Goal: Task Accomplishment & Management: Complete application form

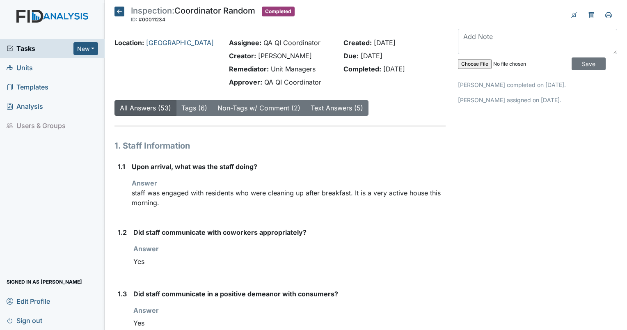
click at [49, 69] on link "Units" at bounding box center [52, 67] width 105 height 19
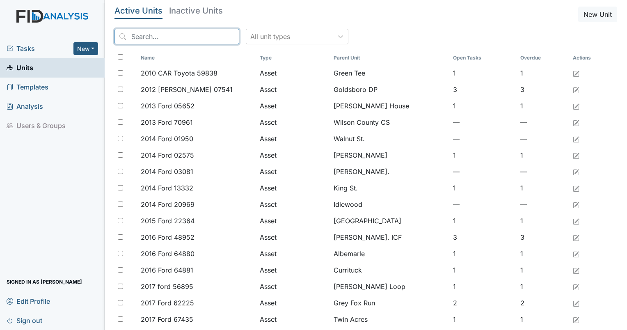
click at [154, 33] on input "search" at bounding box center [176, 37] width 125 height 16
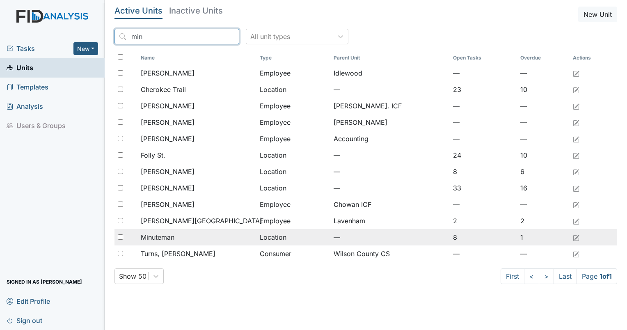
type input "min"
click at [182, 238] on div "Minuteman" at bounding box center [197, 237] width 112 height 10
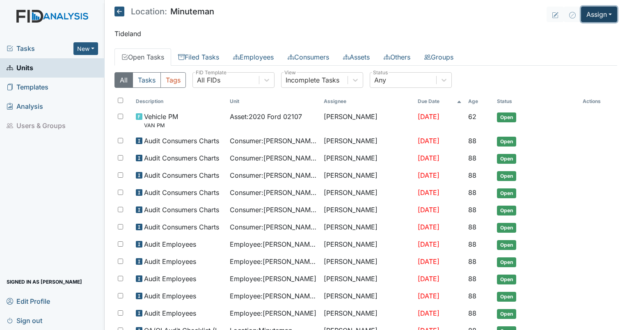
click at [598, 18] on button "Assign" at bounding box center [599, 15] width 36 height 16
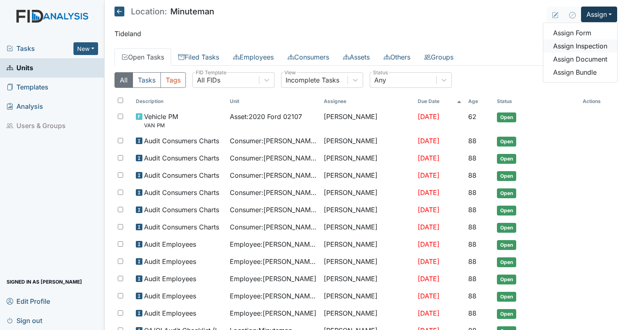
click at [591, 44] on link "Assign Inspection" at bounding box center [580, 45] width 74 height 13
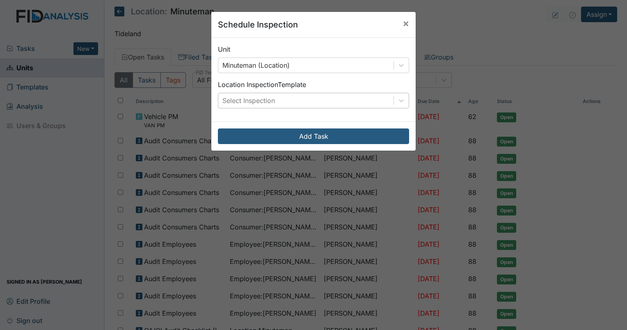
click at [269, 97] on div "Select Inspection" at bounding box center [248, 101] width 53 height 10
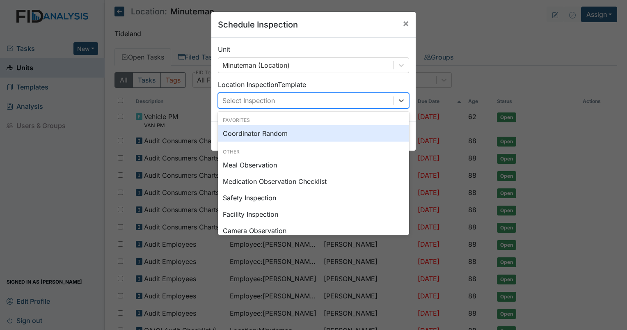
click at [282, 133] on div "Coordinator Random" at bounding box center [313, 133] width 191 height 16
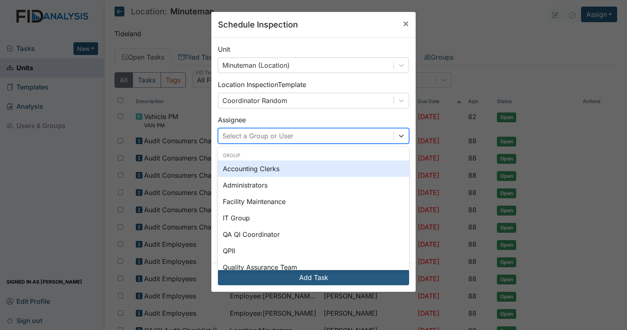
click at [283, 138] on div "Select a Group or User" at bounding box center [257, 136] width 71 height 10
click at [276, 137] on div "Select a Group or User" at bounding box center [257, 136] width 71 height 10
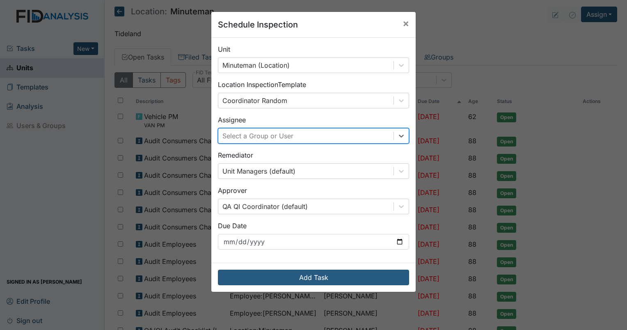
click at [266, 140] on div "Select a Group or User" at bounding box center [257, 136] width 71 height 10
click at [269, 137] on div "Select a Group or User" at bounding box center [257, 136] width 71 height 10
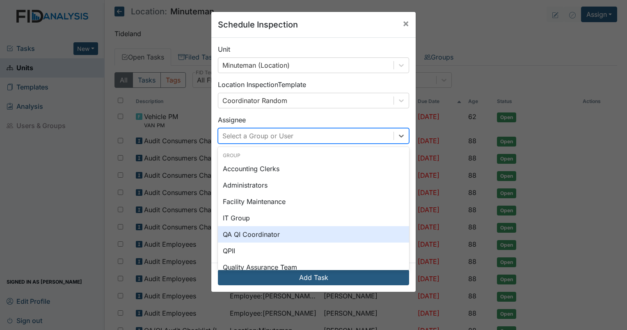
click at [271, 231] on div "QA QI Coordinator" at bounding box center [313, 234] width 191 height 16
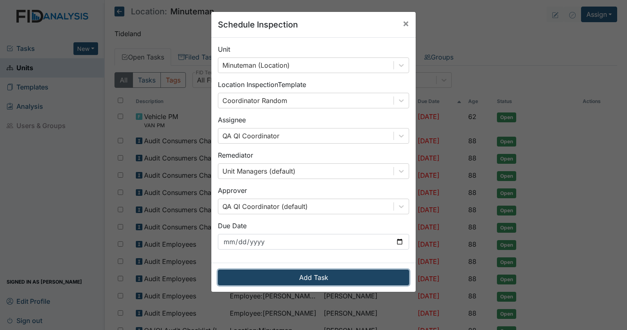
click at [286, 279] on button "Add Task" at bounding box center [313, 278] width 191 height 16
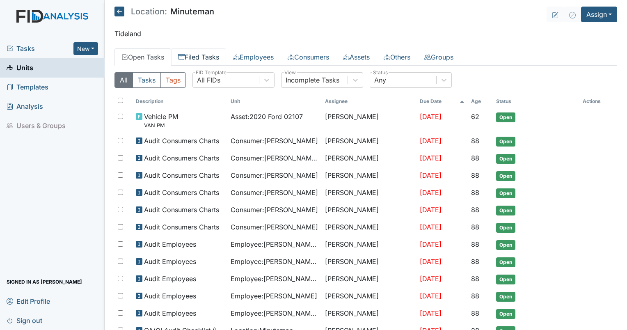
click at [195, 55] on link "Filed Tasks" at bounding box center [198, 56] width 55 height 17
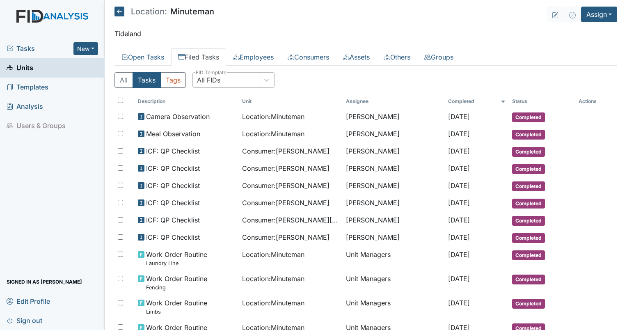
click at [216, 76] on div "All FIDs" at bounding box center [208, 80] width 23 height 10
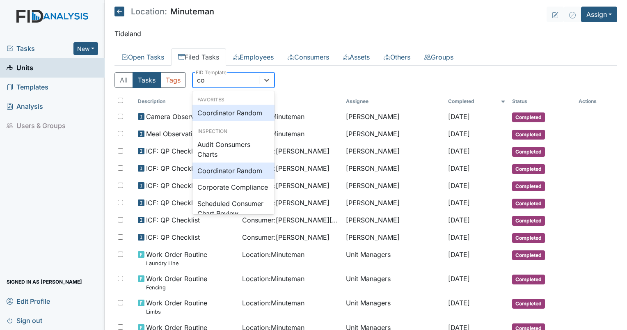
type input "coo"
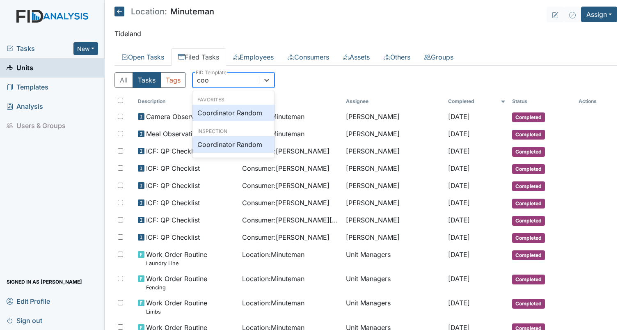
click at [227, 110] on div "Coordinator Random" at bounding box center [233, 113] width 82 height 16
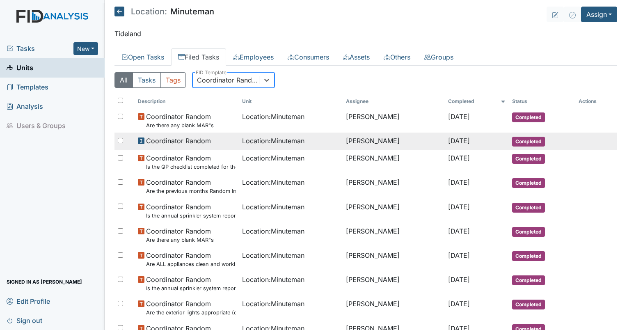
click at [292, 140] on span "Location : Minuteman" at bounding box center [273, 141] width 62 height 10
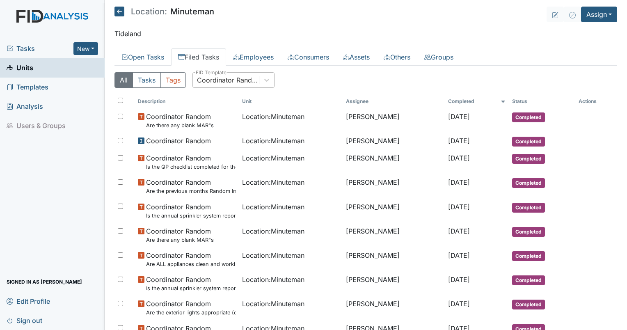
click at [445, 103] on th "Completed" at bounding box center [477, 101] width 64 height 14
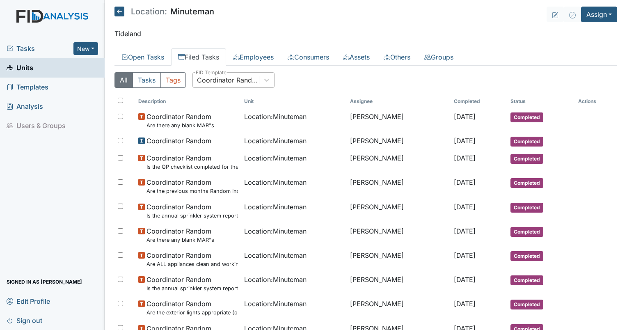
click at [451, 103] on th "Completed" at bounding box center [479, 101] width 57 height 14
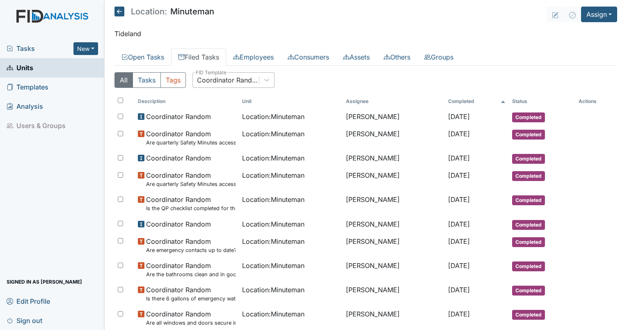
click at [455, 98] on th "Completed" at bounding box center [477, 101] width 64 height 14
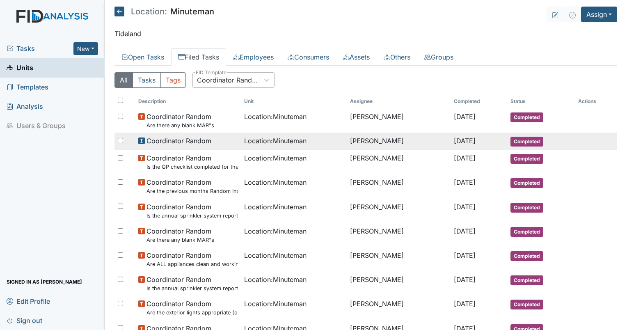
click at [276, 142] on span "Location : Minuteman" at bounding box center [275, 141] width 62 height 10
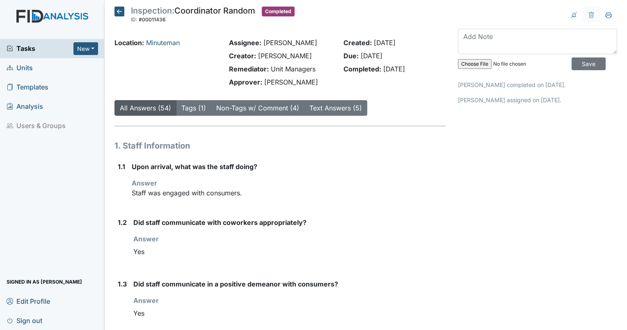
drag, startPoint x: 320, startPoint y: 82, endPoint x: 332, endPoint y: 77, distance: 12.5
click at [332, 77] on div "Assignee: Erica Barbour Creator: Erica Barbour Remediator: Unit Managers Approv…" at bounding box center [280, 64] width 114 height 53
click at [195, 112] on link "Tags (1)" at bounding box center [193, 108] width 25 height 8
click at [117, 16] on icon at bounding box center [119, 12] width 10 height 10
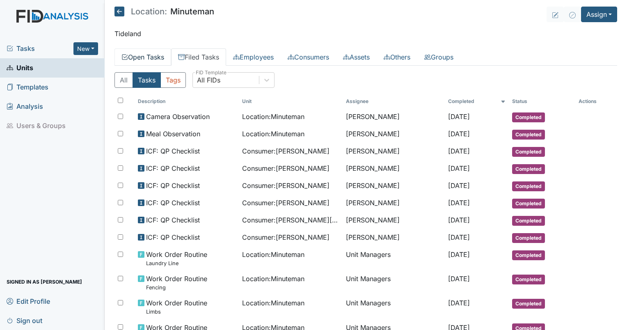
click at [149, 57] on link "Open Tasks" at bounding box center [142, 56] width 57 height 17
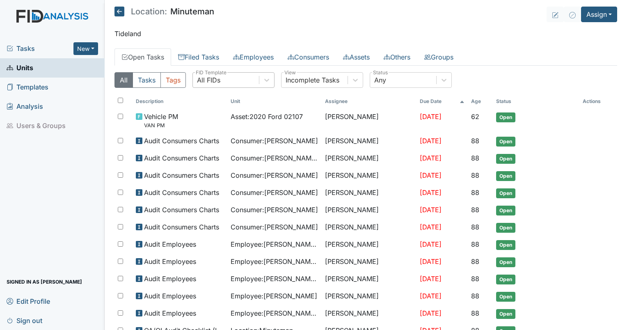
click at [248, 82] on div "All FIDs" at bounding box center [226, 80] width 66 height 15
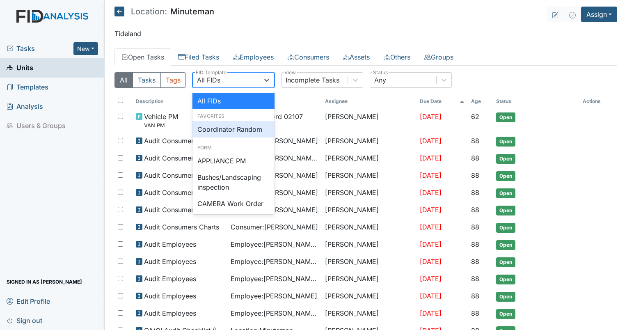
click at [233, 130] on div "Coordinator Random" at bounding box center [233, 129] width 82 height 16
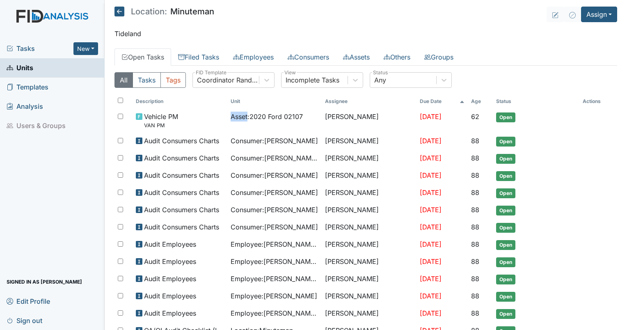
click at [233, 130] on td "Asset : 2020 Ford 02107" at bounding box center [274, 120] width 95 height 24
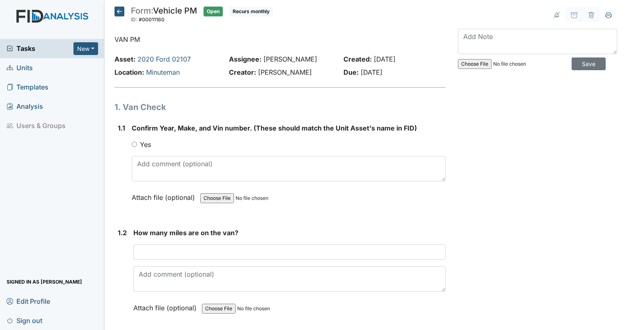
click at [121, 11] on icon at bounding box center [119, 12] width 10 height 10
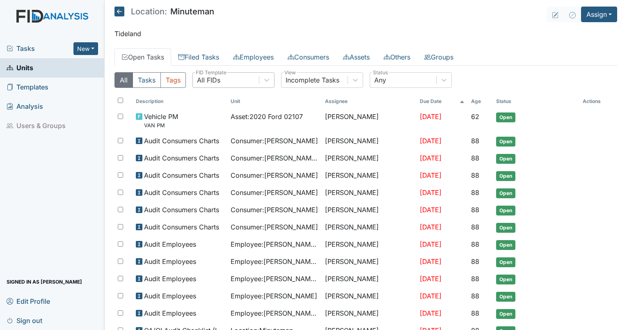
click at [227, 73] on div "All FIDs" at bounding box center [226, 80] width 66 height 15
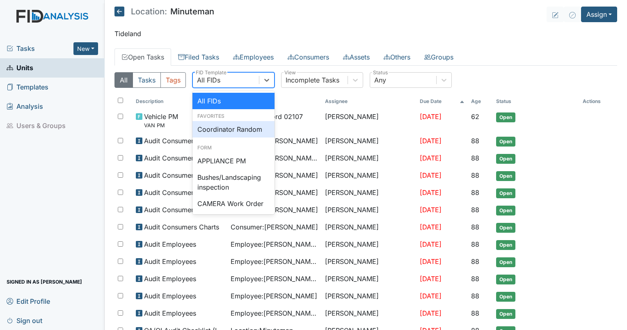
click at [243, 128] on div "Coordinator Random" at bounding box center [233, 129] width 82 height 16
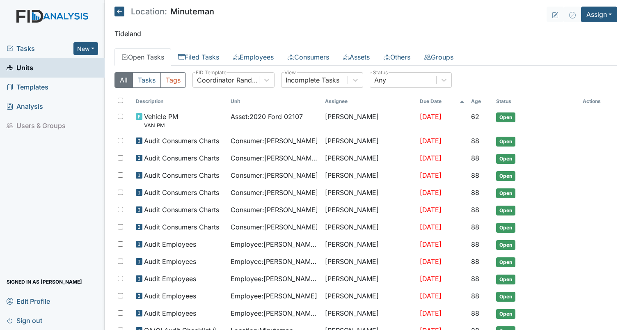
click at [243, 128] on td "Asset : 2020 Ford 02107" at bounding box center [274, 120] width 95 height 24
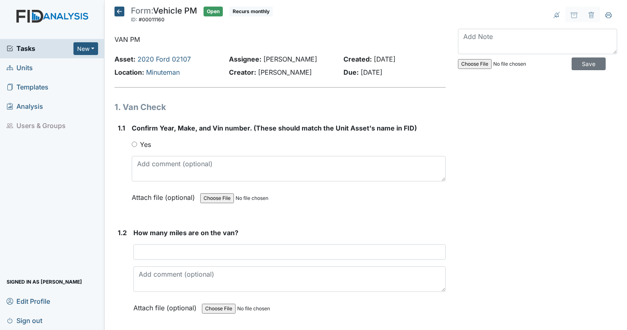
click at [116, 9] on icon at bounding box center [119, 12] width 10 height 10
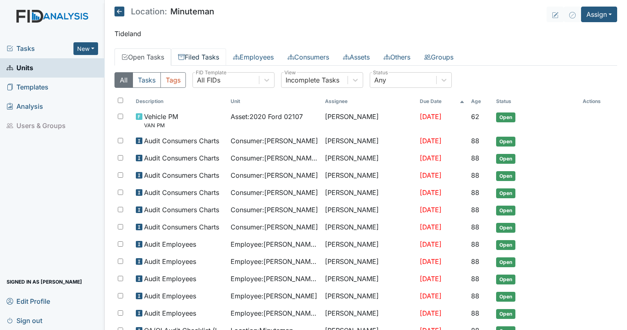
click at [215, 57] on link "Filed Tasks" at bounding box center [198, 56] width 55 height 17
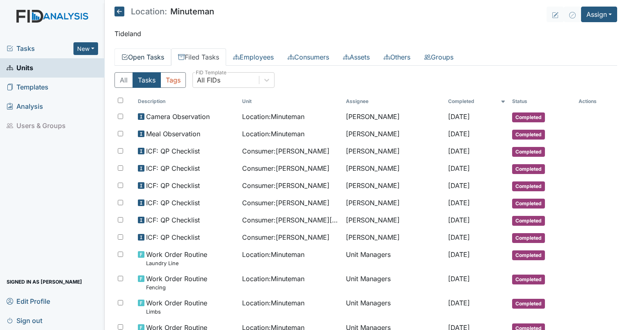
click at [158, 56] on link "Open Tasks" at bounding box center [142, 56] width 57 height 17
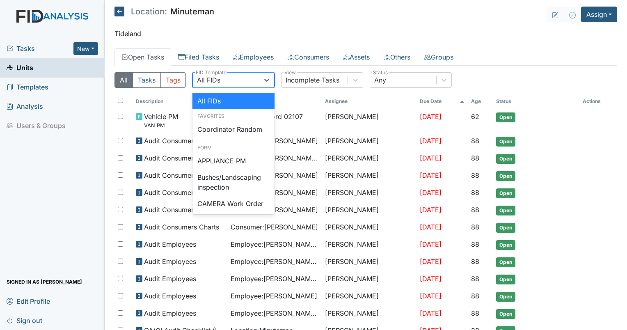
click at [228, 78] on div "All FIDs" at bounding box center [226, 80] width 66 height 15
click at [231, 129] on div "Coordinator Random" at bounding box center [233, 129] width 82 height 16
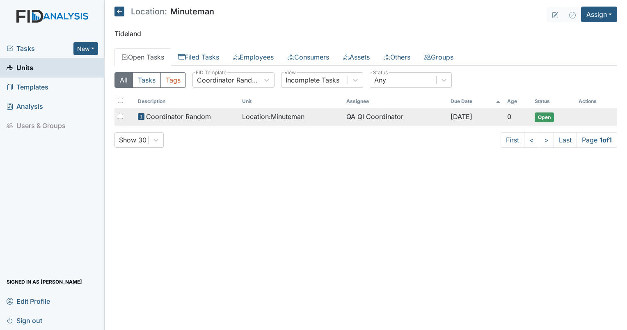
click at [179, 118] on span "Coordinator Random" at bounding box center [178, 117] width 65 height 10
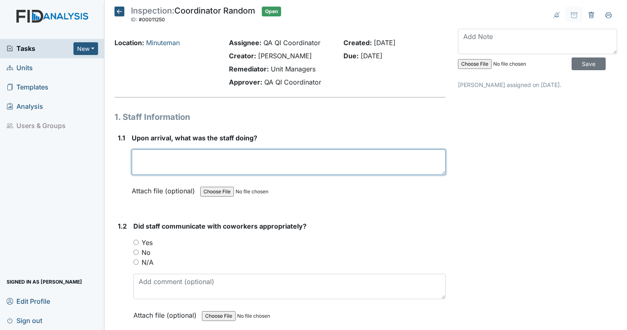
click at [144, 174] on textarea at bounding box center [289, 161] width 314 height 25
click at [158, 167] on textarea at bounding box center [289, 161] width 314 height 25
type textarea "staff was cleaning the kitchen and engaged with residents."
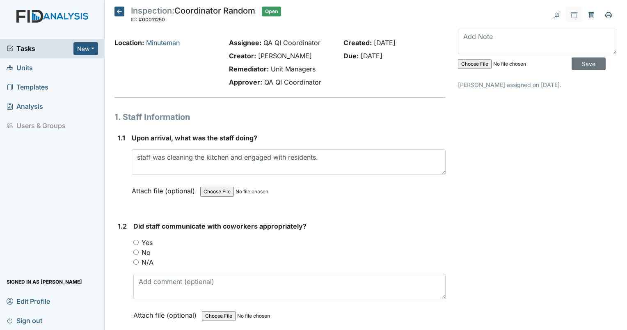
click at [135, 240] on input "Yes" at bounding box center [135, 242] width 5 height 5
radio input "true"
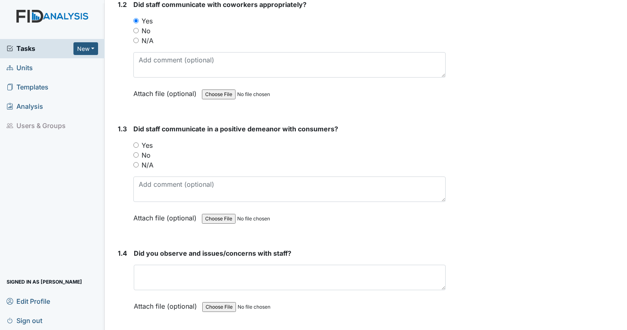
scroll to position [236, 0]
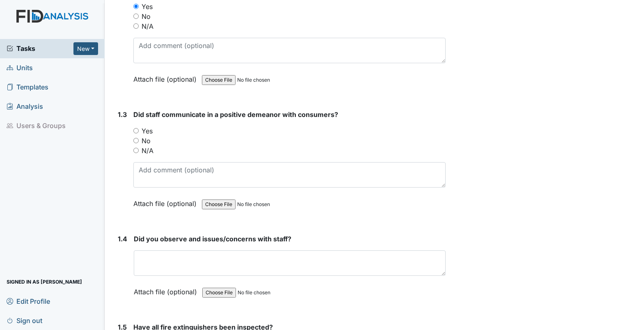
click at [136, 130] on input "Yes" at bounding box center [135, 130] width 5 height 5
radio input "true"
click at [136, 130] on input "Yes" at bounding box center [135, 130] width 5 height 5
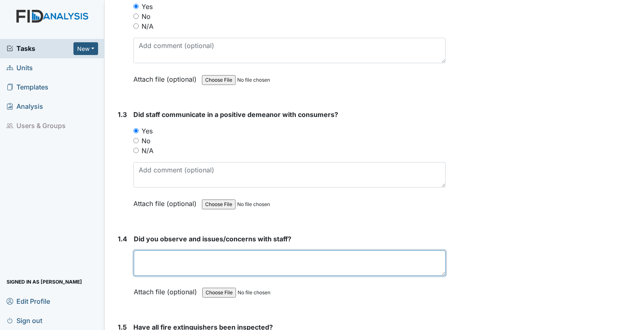
click at [261, 263] on textarea at bounding box center [290, 262] width 312 height 25
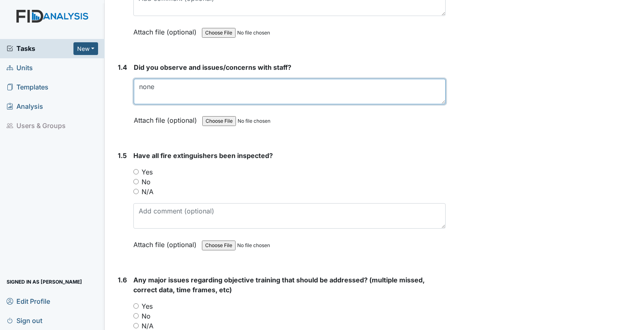
scroll to position [515, 0]
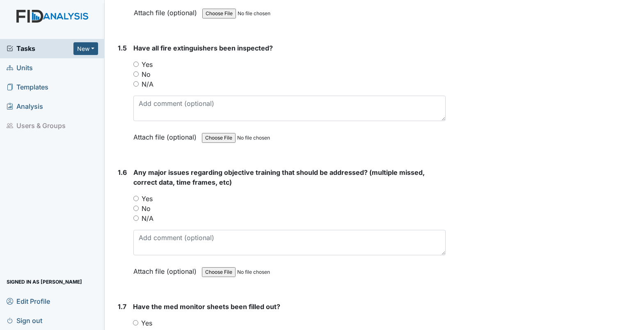
type textarea "none"
click at [138, 62] on input "Yes" at bounding box center [135, 64] width 5 height 5
radio input "true"
click at [136, 321] on input "Yes" at bounding box center [135, 322] width 5 height 5
radio input "true"
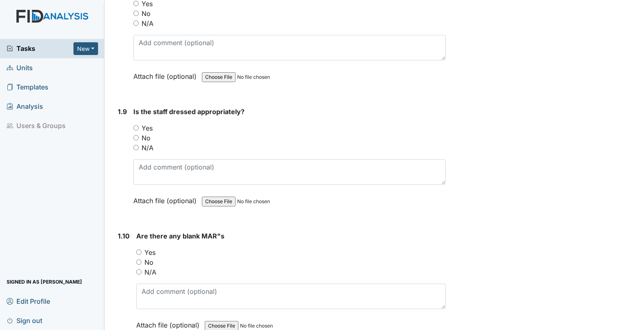
scroll to position [980, 0]
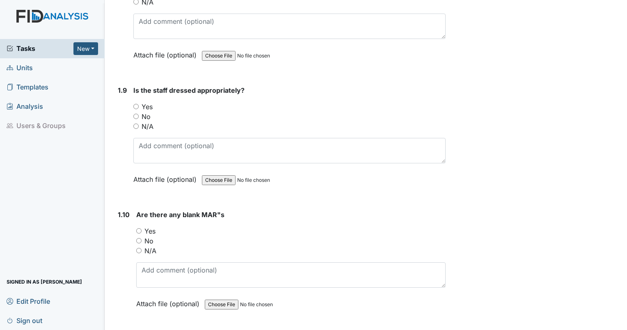
click at [139, 228] on input "Yes" at bounding box center [138, 230] width 5 height 5
radio input "true"
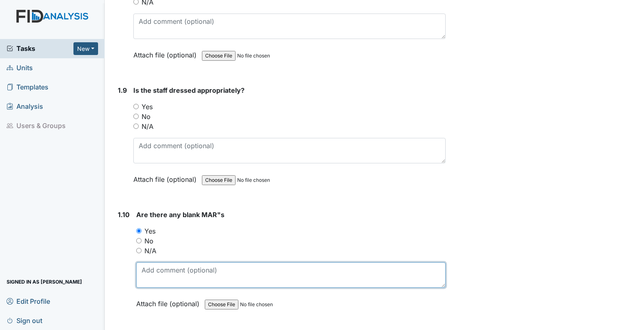
click at [198, 275] on textarea at bounding box center [290, 274] width 309 height 25
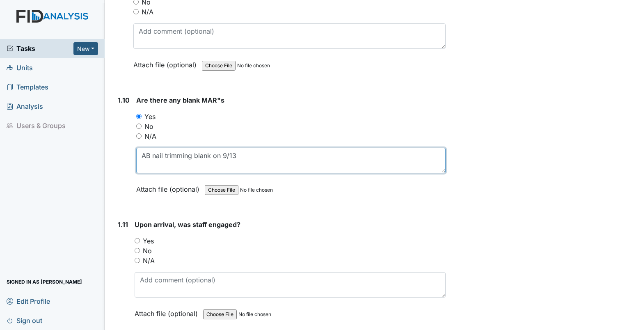
scroll to position [1101, 0]
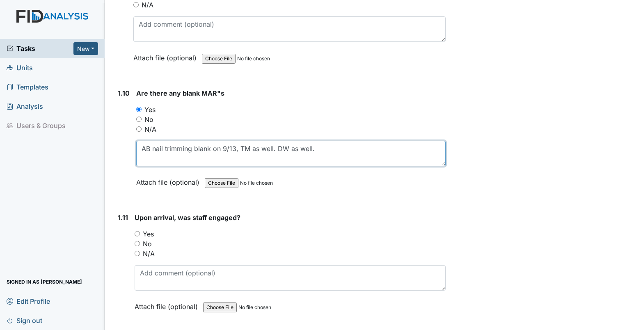
type textarea "AB nail trimming blank on 9/13, TM as well. DW as well."
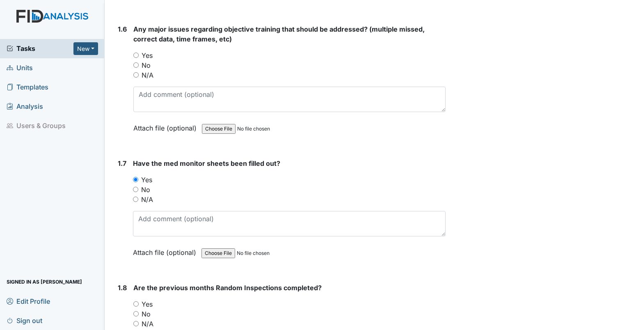
scroll to position [651, 0]
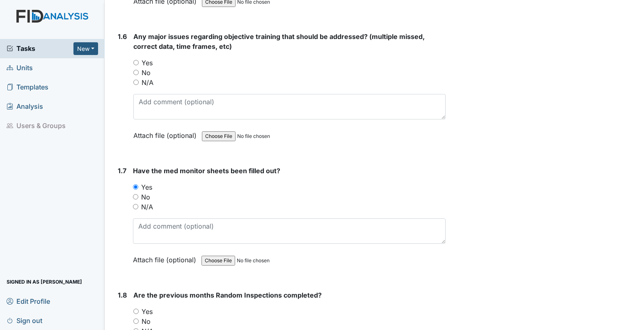
click at [137, 72] on input "No" at bounding box center [135, 72] width 5 height 5
radio input "true"
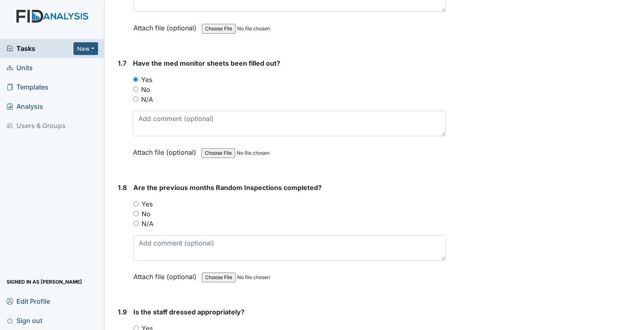
scroll to position [822, 0]
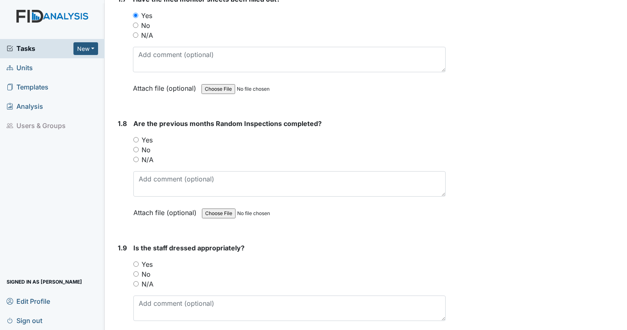
click at [135, 147] on input "No" at bounding box center [135, 149] width 5 height 5
radio input "true"
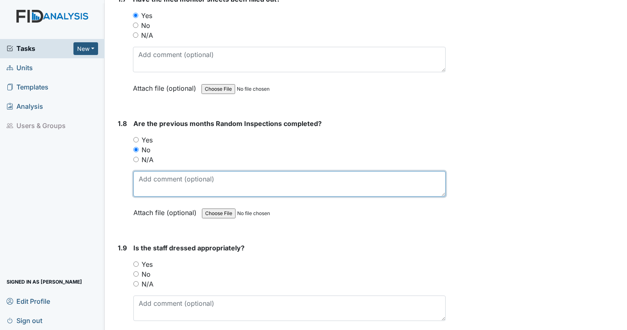
click at [167, 181] on textarea at bounding box center [289, 183] width 312 height 25
type textarea "August missing"
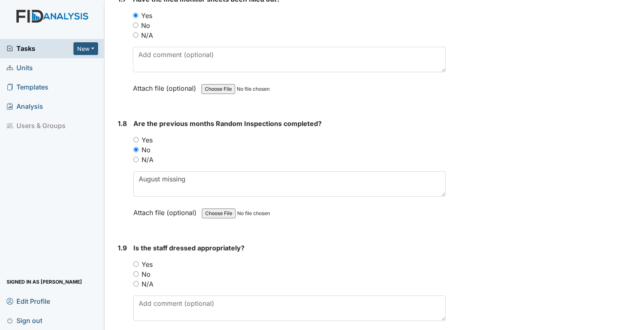
click at [134, 261] on input "Yes" at bounding box center [135, 263] width 5 height 5
radio input "true"
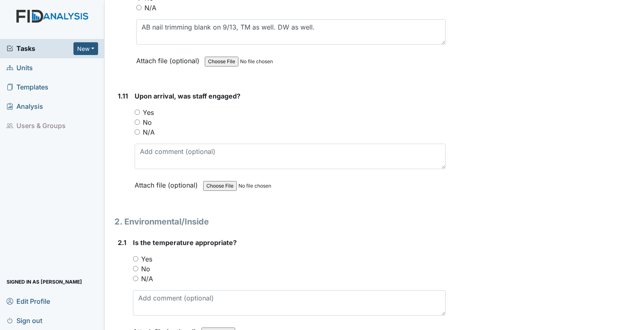
scroll to position [1259, 0]
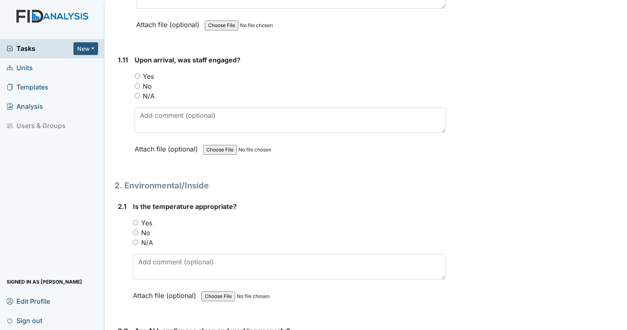
click at [137, 73] on input "Yes" at bounding box center [137, 75] width 5 height 5
radio input "true"
click at [134, 228] on div "No" at bounding box center [289, 233] width 313 height 10
click at [135, 220] on input "Yes" at bounding box center [135, 222] width 5 height 5
radio input "true"
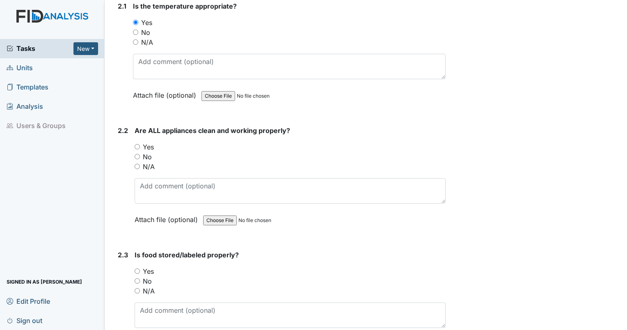
scroll to position [1474, 0]
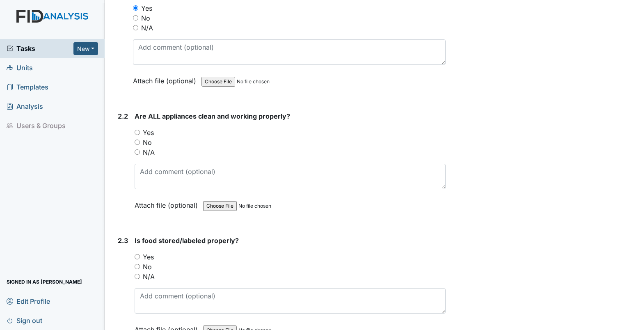
click at [135, 128] on div "Yes" at bounding box center [290, 133] width 311 height 10
click at [137, 130] on input "Yes" at bounding box center [137, 132] width 5 height 5
radio input "true"
click at [139, 254] on input "Yes" at bounding box center [137, 256] width 5 height 5
radio input "true"
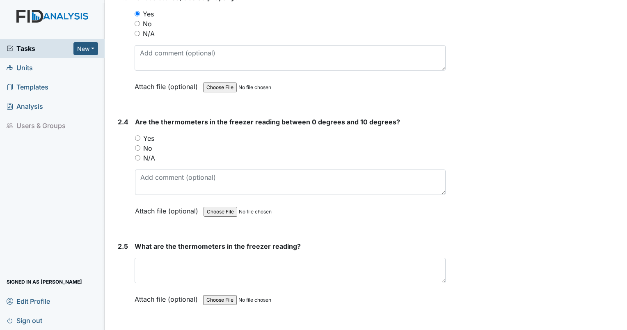
scroll to position [1710, 0]
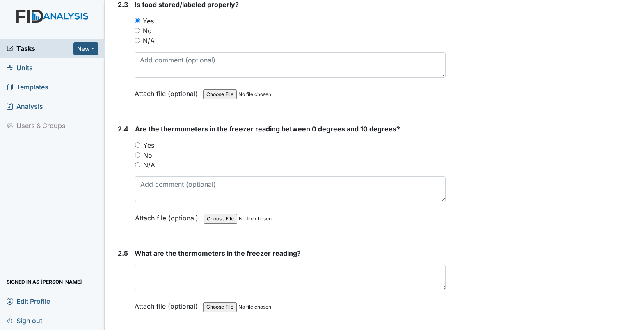
click at [139, 142] on input "Yes" at bounding box center [137, 144] width 5 height 5
radio input "true"
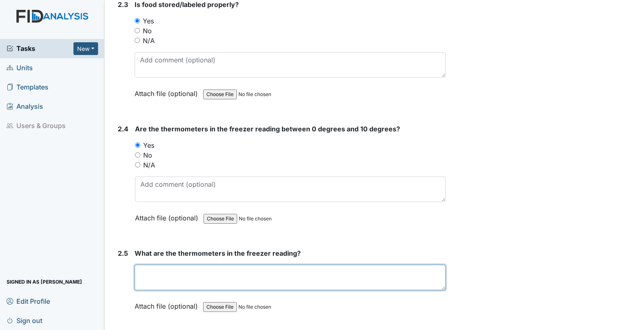
click at [172, 265] on textarea at bounding box center [290, 277] width 311 height 25
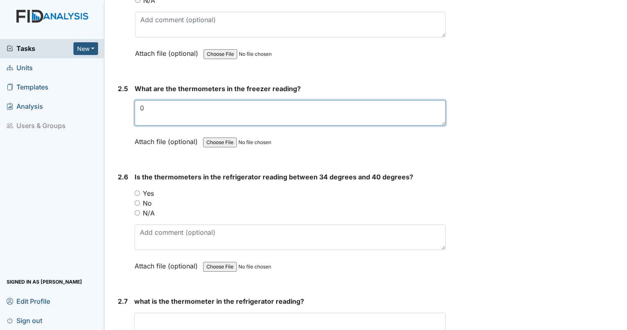
scroll to position [1881, 0]
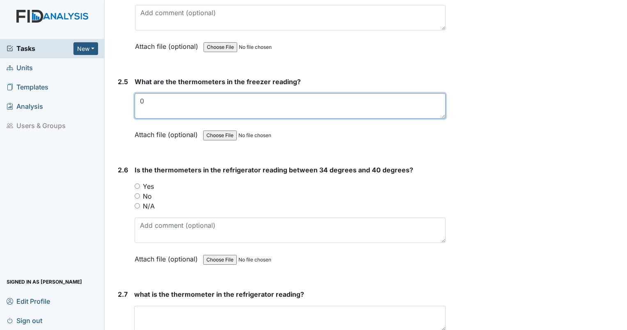
type textarea "0"
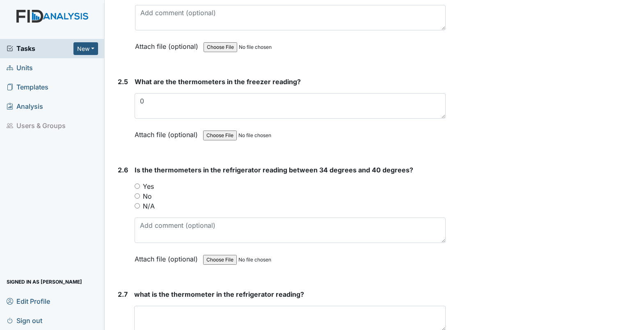
click at [138, 183] on input "Yes" at bounding box center [137, 185] width 5 height 5
radio input "true"
click at [192, 306] on textarea at bounding box center [289, 318] width 311 height 25
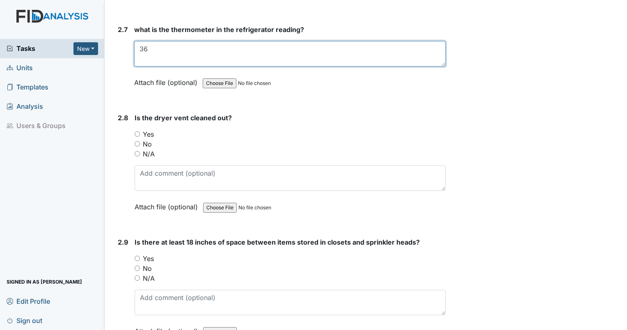
scroll to position [2181, 0]
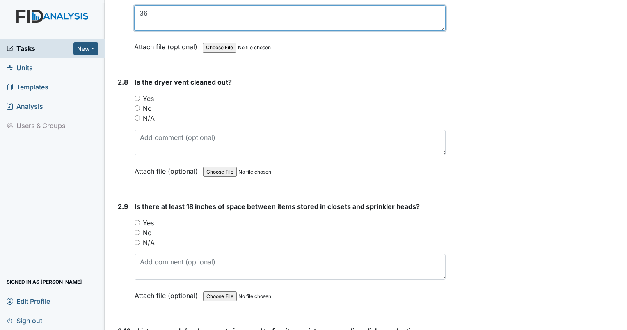
type textarea "36"
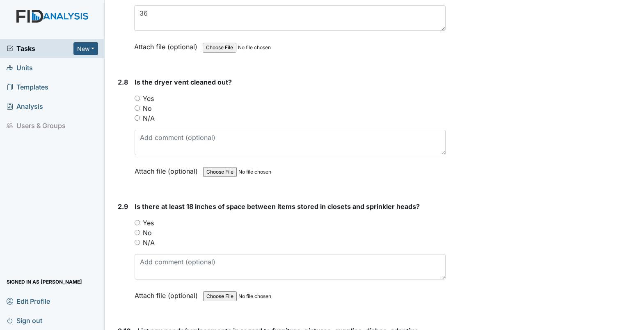
click at [133, 87] on div "2.8 Is the dryer vent cleaned out? You must select one of the below options. Ye…" at bounding box center [279, 132] width 331 height 111
click at [135, 96] on input "Yes" at bounding box center [137, 98] width 5 height 5
radio input "true"
click at [137, 220] on input "Yes" at bounding box center [137, 222] width 5 height 5
radio input "true"
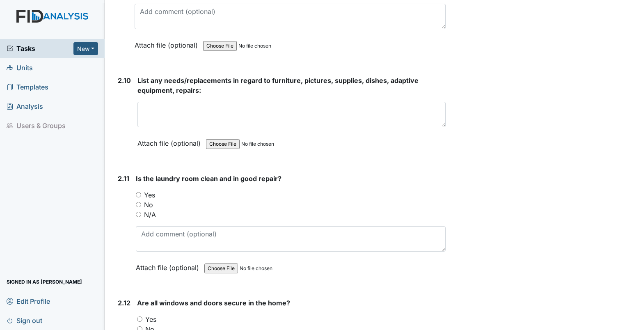
scroll to position [2425, 0]
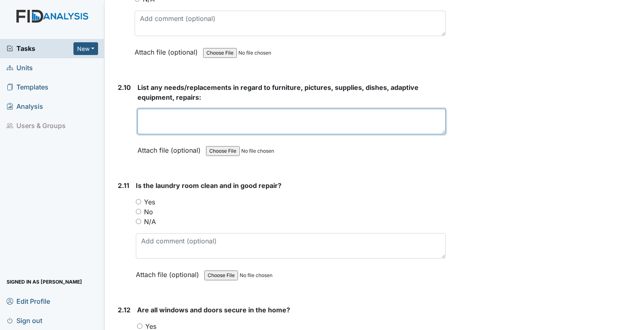
click at [364, 115] on textarea at bounding box center [291, 121] width 308 height 25
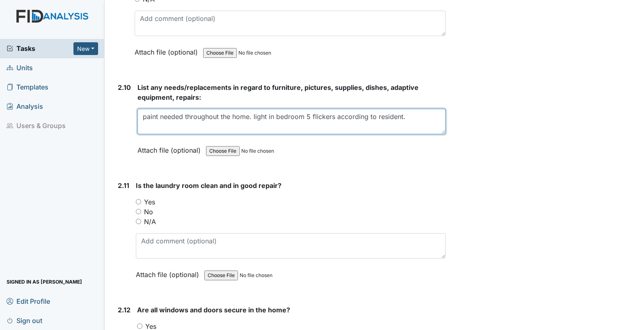
click at [423, 109] on textarea "paint needed throughout the home. light in bedroom 5 flickers according to resi…" at bounding box center [291, 121] width 308 height 25
type textarea "paint needed throughout the home. light in bedroom 5 flickers according to resi…"
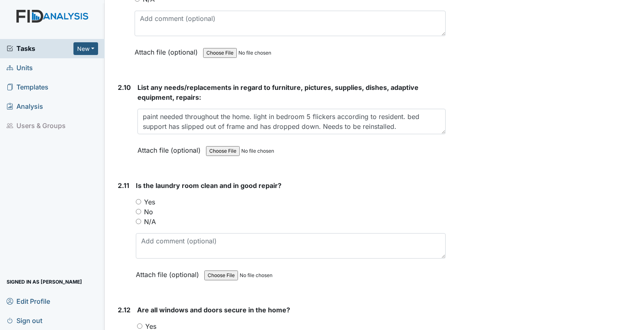
click at [134, 189] on div "2.11 Is the laundry room clean and in good repair? You must select one of the b…" at bounding box center [279, 236] width 331 height 111
click at [138, 199] on input "Yes" at bounding box center [138, 201] width 5 height 5
radio input "true"
click at [140, 323] on input "Yes" at bounding box center [139, 325] width 5 height 5
radio input "true"
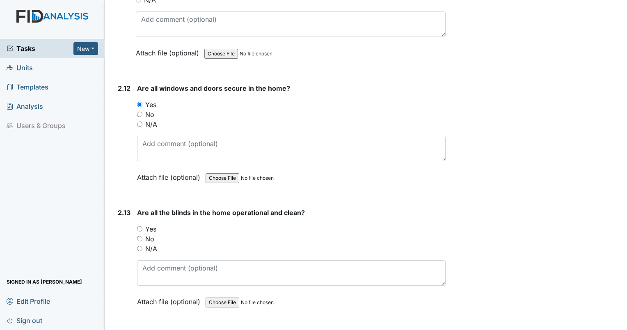
scroll to position [2661, 0]
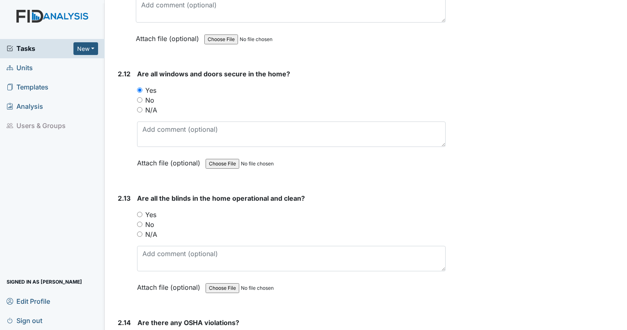
click at [140, 212] on input "Yes" at bounding box center [139, 214] width 5 height 5
radio input "true"
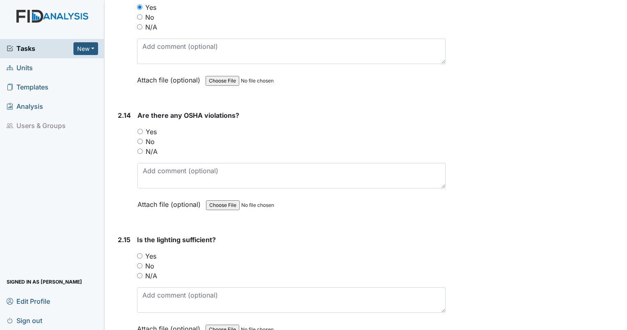
scroll to position [2875, 0]
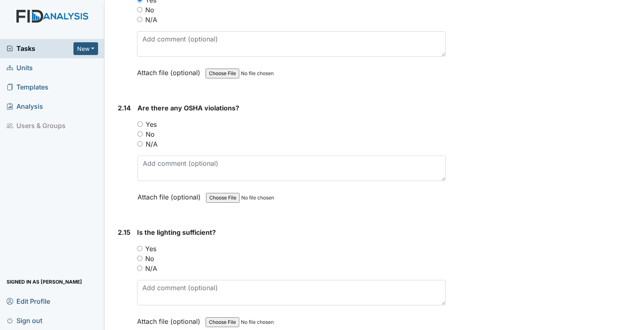
click at [141, 131] on input "No" at bounding box center [139, 133] width 5 height 5
radio input "true"
click at [139, 246] on input "Yes" at bounding box center [139, 248] width 5 height 5
radio input "true"
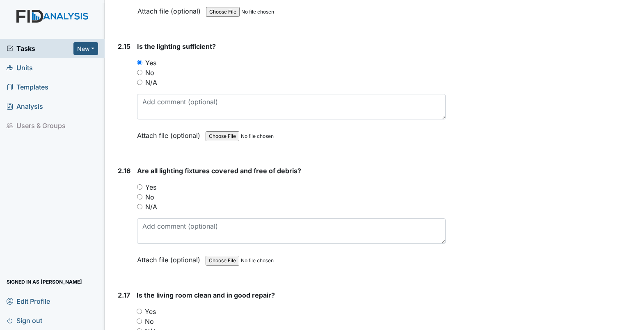
scroll to position [3119, 0]
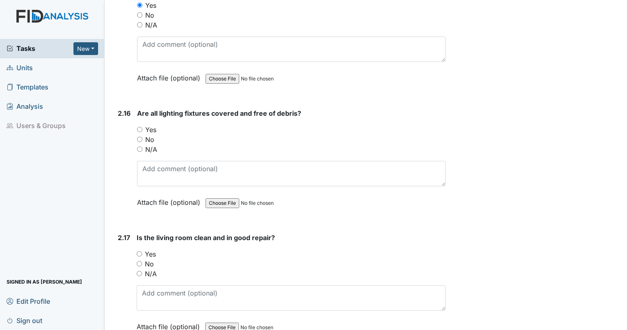
click at [140, 127] on input "Yes" at bounding box center [139, 129] width 5 height 5
radio input "true"
click at [139, 251] on input "Yes" at bounding box center [139, 253] width 5 height 5
radio input "true"
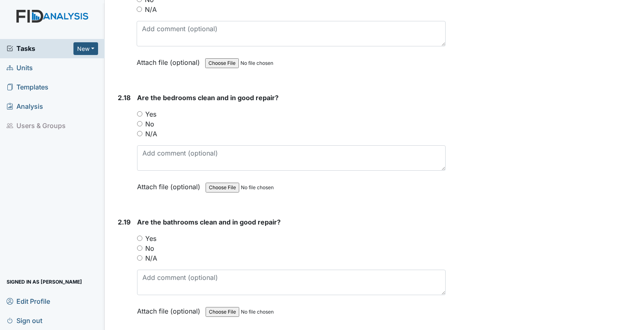
scroll to position [3412, 0]
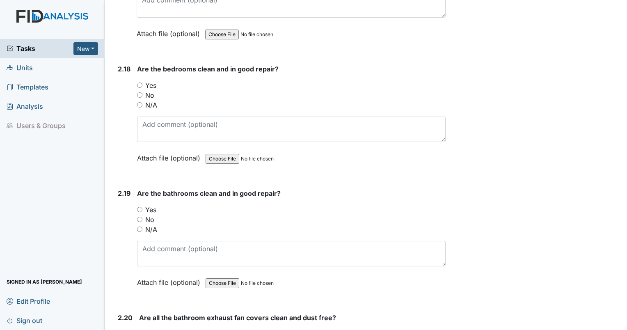
click at [140, 82] on input "Yes" at bounding box center [139, 84] width 5 height 5
radio input "true"
click at [140, 207] on input "Yes" at bounding box center [139, 209] width 5 height 5
radio input "true"
click at [140, 92] on input "No" at bounding box center [139, 94] width 5 height 5
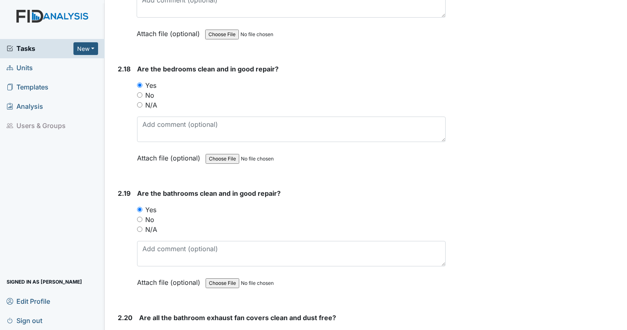
radio input "true"
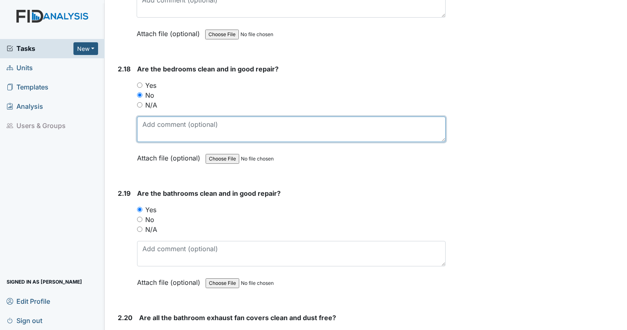
click at [161, 125] on textarea at bounding box center [291, 129] width 309 height 25
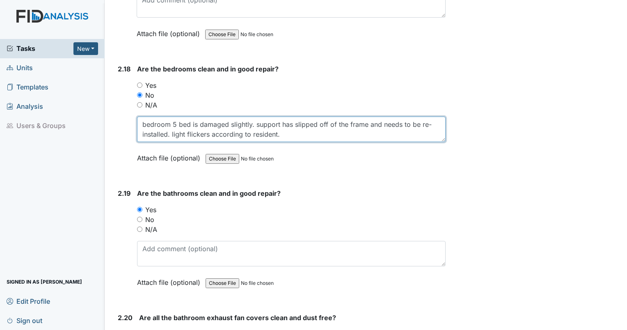
type textarea "bedroom 5 bed is damaged slightly. support has slipped off of the frame and nee…"
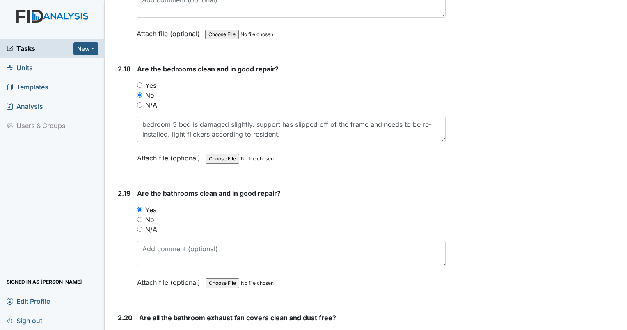
radio input "true"
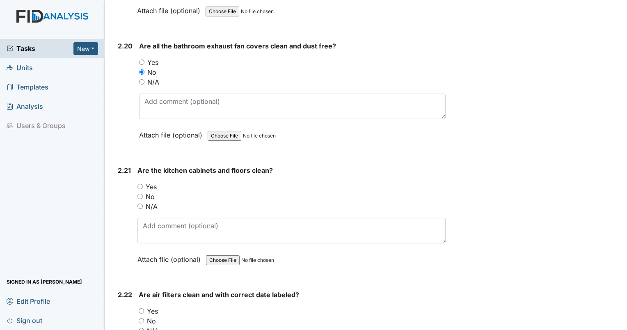
scroll to position [3612, 0]
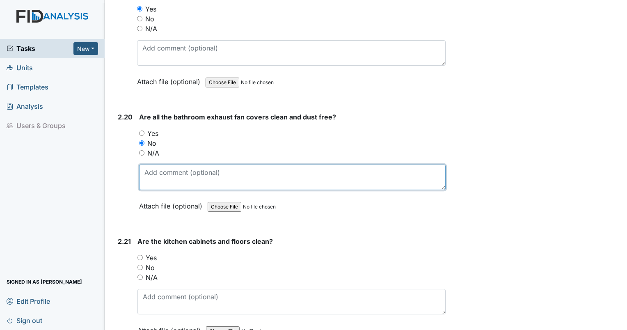
click at [299, 167] on textarea at bounding box center [292, 177] width 307 height 25
type textarea "staff bath exhaust needs to be cleaned."
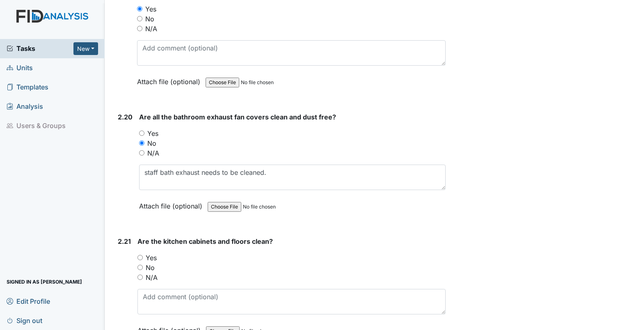
click at [140, 255] on input "Yes" at bounding box center [139, 257] width 5 height 5
radio input "true"
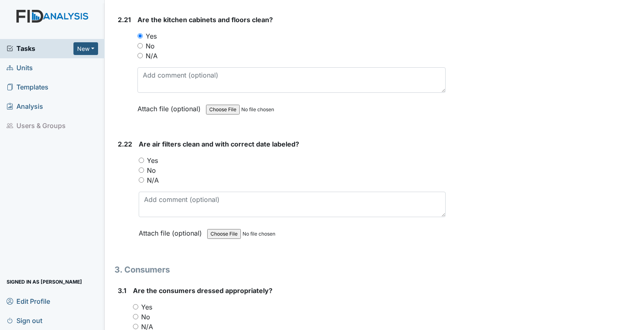
scroll to position [3827, 0]
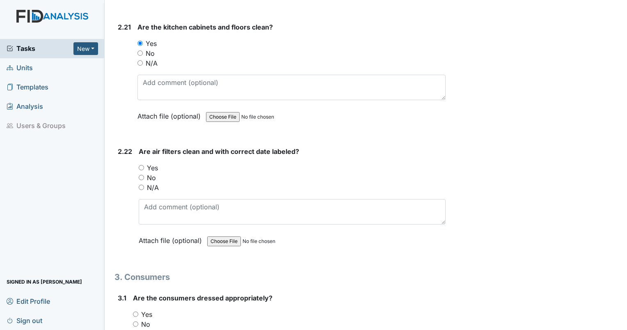
click at [145, 146] on div "Are air filters clean and with correct date labeled? You must select one of the…" at bounding box center [292, 198] width 307 height 105
click at [142, 165] on input "Yes" at bounding box center [141, 167] width 5 height 5
radio input "true"
click at [136, 311] on input "Yes" at bounding box center [135, 313] width 5 height 5
radio input "true"
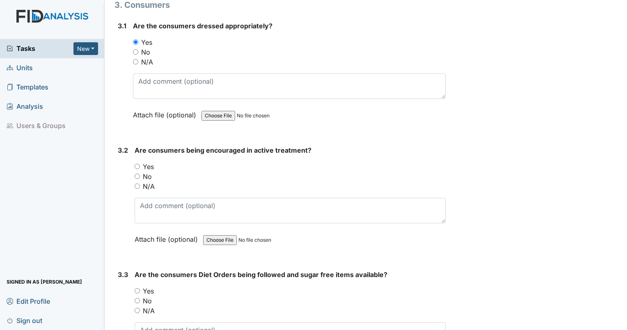
scroll to position [4134, 0]
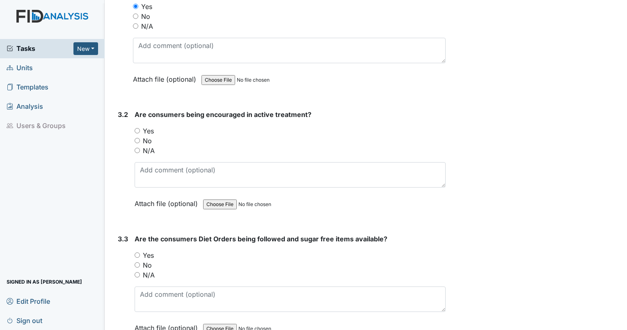
click at [136, 128] on input "Yes" at bounding box center [137, 130] width 5 height 5
radio input "true"
click at [138, 252] on input "Yes" at bounding box center [137, 254] width 5 height 5
radio input "true"
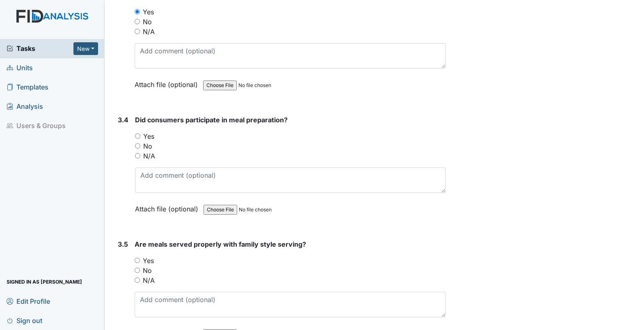
scroll to position [4413, 0]
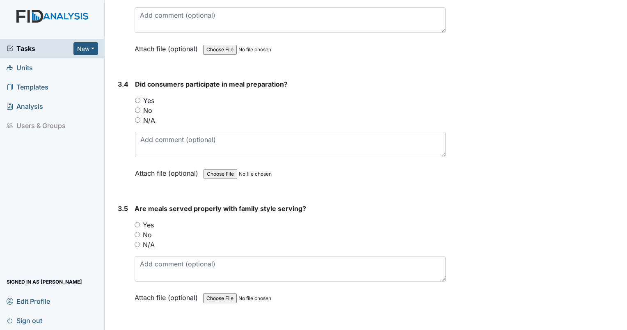
click at [139, 115] on div "N/A" at bounding box center [290, 120] width 311 height 10
click at [138, 117] on input "N/A" at bounding box center [137, 119] width 5 height 5
radio input "true"
click at [137, 242] on input "N/A" at bounding box center [137, 244] width 5 height 5
radio input "true"
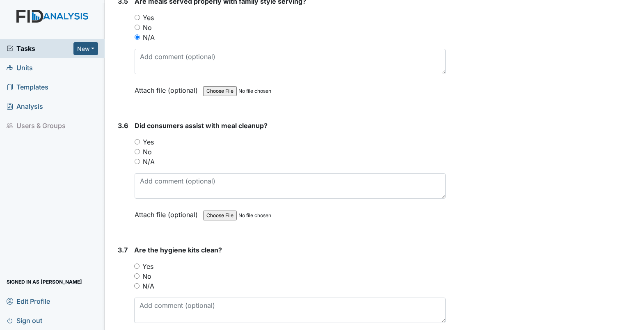
scroll to position [4621, 0]
click at [140, 159] on input "N/A" at bounding box center [137, 161] width 5 height 5
radio input "true"
click at [135, 263] on input "Yes" at bounding box center [136, 265] width 5 height 5
radio input "true"
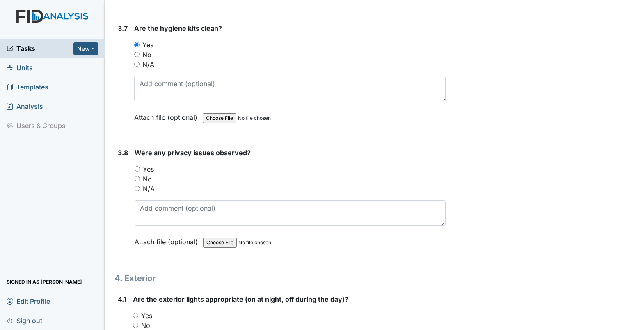
scroll to position [4871, 0]
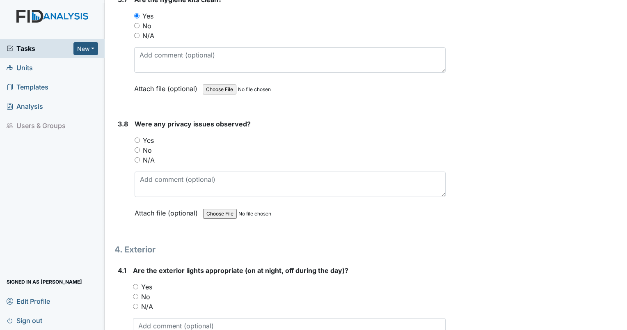
click at [136, 147] on input "No" at bounding box center [137, 149] width 5 height 5
radio input "true"
click at [135, 284] on input "Yes" at bounding box center [135, 286] width 5 height 5
radio input "true"
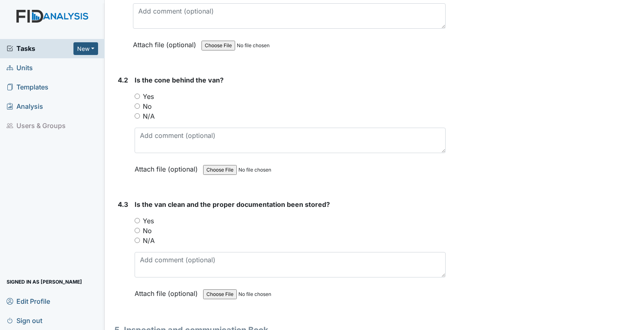
scroll to position [5193, 0]
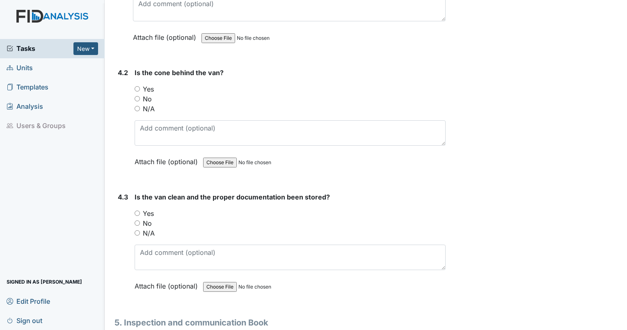
click at [139, 106] on input "N/A" at bounding box center [137, 108] width 5 height 5
radio input "true"
click at [140, 228] on div "N/A" at bounding box center [290, 233] width 311 height 10
click at [134, 211] on div "4.3 Is the van clean and the proper documentation been stored? You must select …" at bounding box center [279, 247] width 331 height 111
click at [137, 230] on input "N/A" at bounding box center [137, 232] width 5 height 5
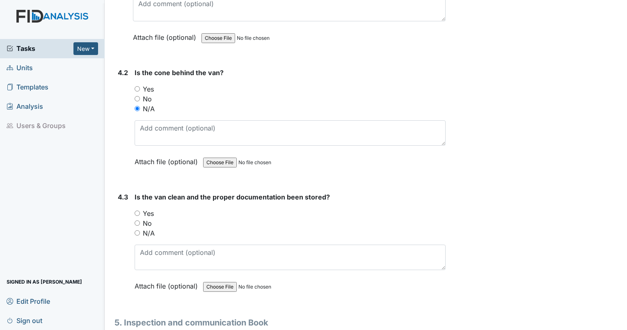
radio input "true"
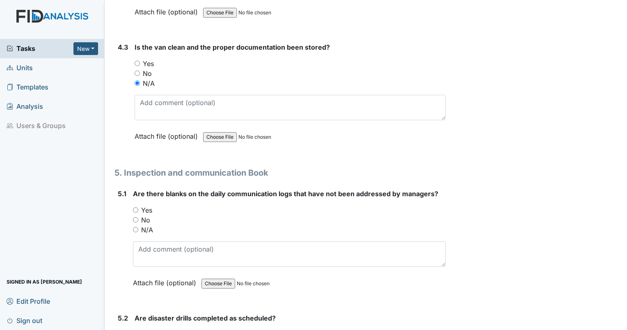
scroll to position [5436, 0]
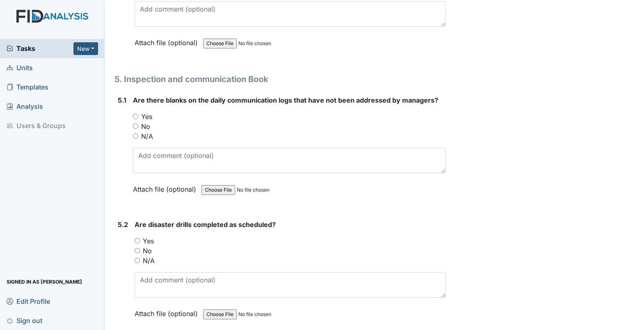
click at [137, 124] on input "No" at bounding box center [135, 126] width 5 height 5
radio input "true"
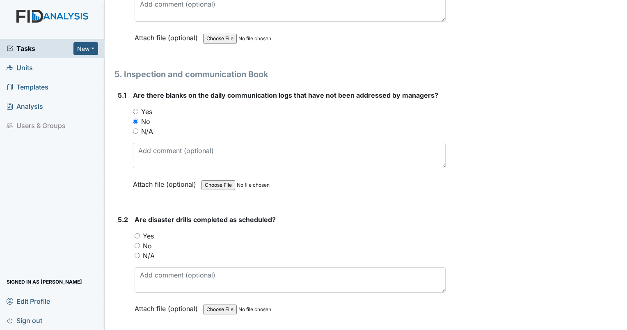
click at [136, 231] on div "Yes" at bounding box center [290, 236] width 311 height 10
click at [137, 243] on input "No" at bounding box center [137, 245] width 5 height 5
radio input "true"
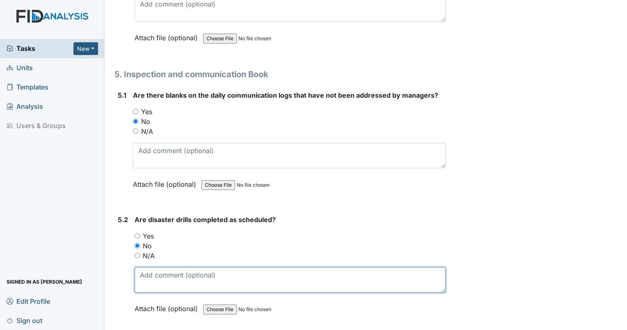
click at [149, 267] on textarea at bounding box center [290, 279] width 311 height 25
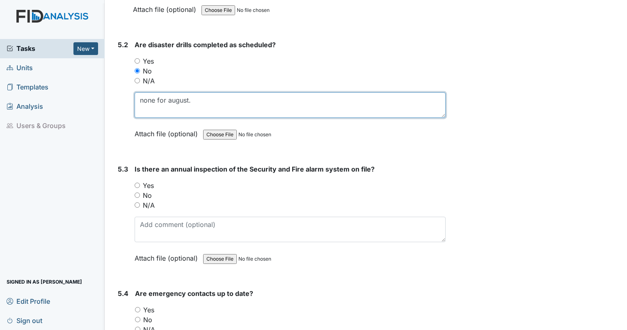
scroll to position [5644, 0]
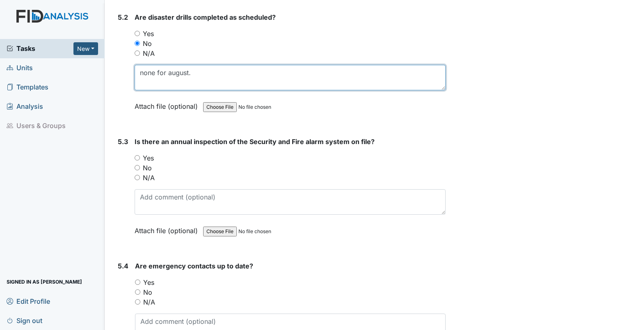
type textarea "none for august."
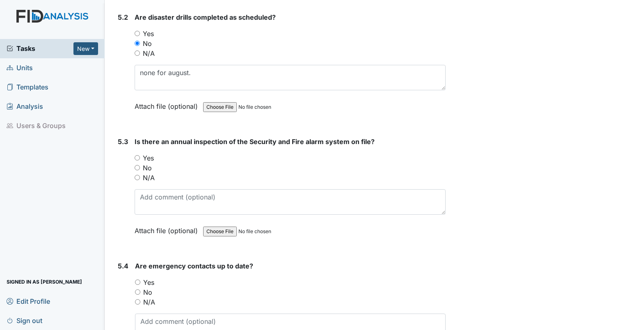
click at [137, 155] on input "Yes" at bounding box center [137, 157] width 5 height 5
radio input "true"
click at [133, 264] on div "5.4 Are emergency contacts up to date? You must select one of the below options…" at bounding box center [279, 316] width 331 height 111
click at [136, 279] on input "Yes" at bounding box center [137, 281] width 5 height 5
radio input "true"
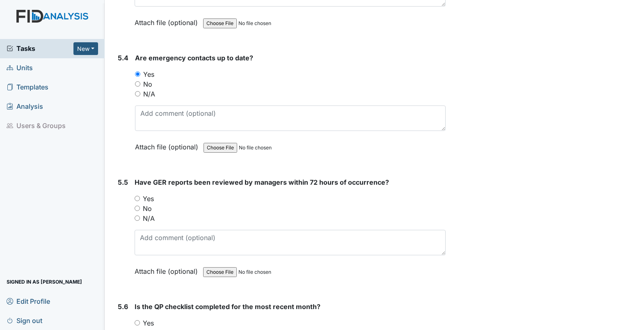
scroll to position [5873, 0]
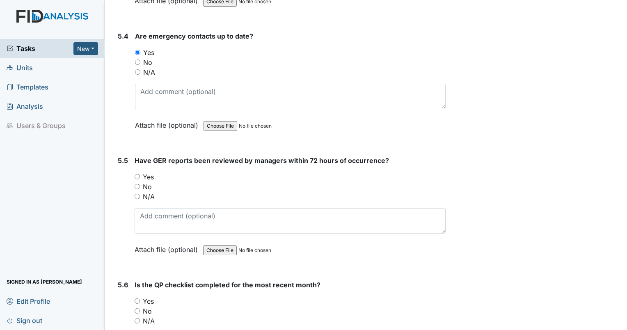
click at [136, 184] on input "No" at bounding box center [137, 186] width 5 height 5
radio input "true"
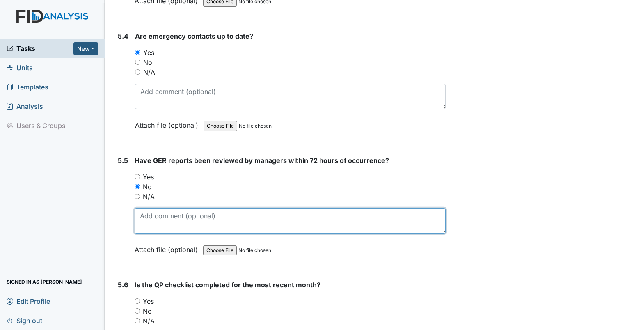
click at [153, 208] on textarea at bounding box center [290, 220] width 311 height 25
click at [277, 208] on textarea "9/4 occurrence not entered until 9/8" at bounding box center [290, 220] width 311 height 25
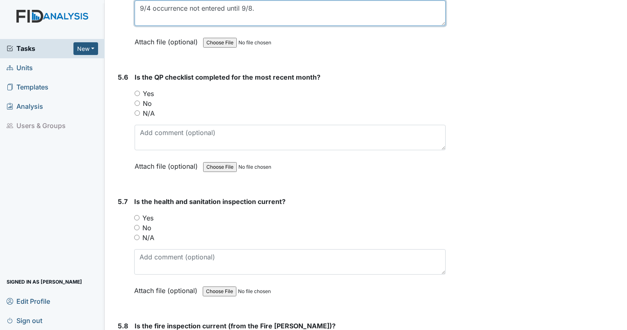
scroll to position [6074, 0]
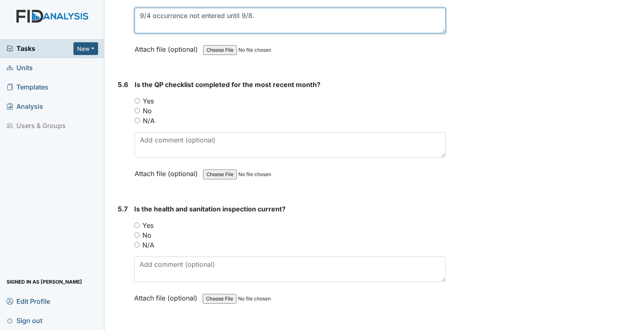
type textarea "9/4 occurrence not entered until 9/8."
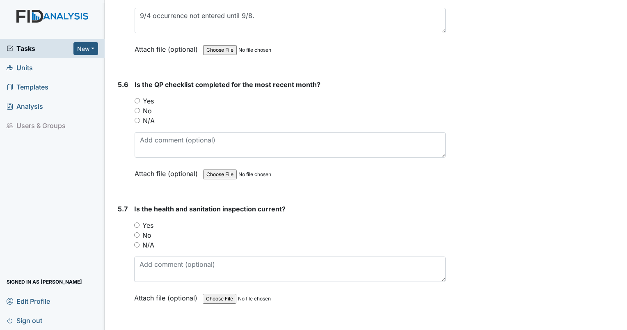
click at [135, 96] on div "Yes" at bounding box center [290, 101] width 311 height 10
click at [140, 96] on div "Yes" at bounding box center [290, 101] width 311 height 10
click at [137, 98] on input "Yes" at bounding box center [137, 100] width 5 height 5
radio input "true"
click at [138, 222] on input "Yes" at bounding box center [136, 224] width 5 height 5
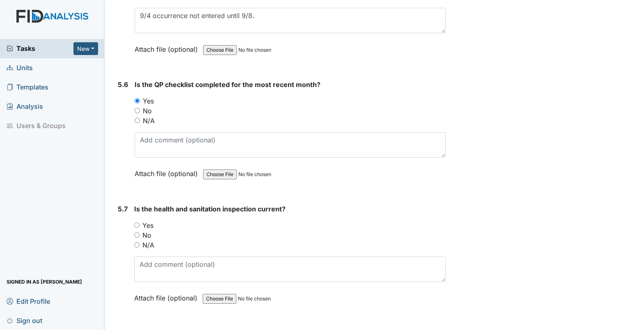
radio input "true"
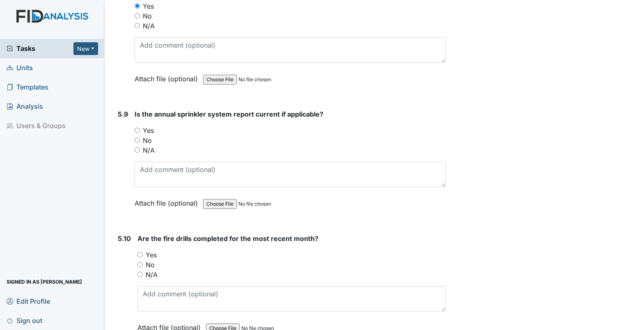
scroll to position [6445, 0]
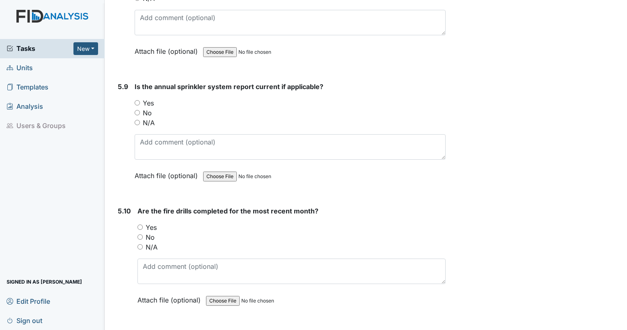
click at [138, 98] on div "Yes" at bounding box center [290, 103] width 311 height 10
click at [136, 100] on input "Yes" at bounding box center [137, 102] width 5 height 5
radio input "true"
click at [138, 232] on div "No" at bounding box center [291, 237] width 308 height 10
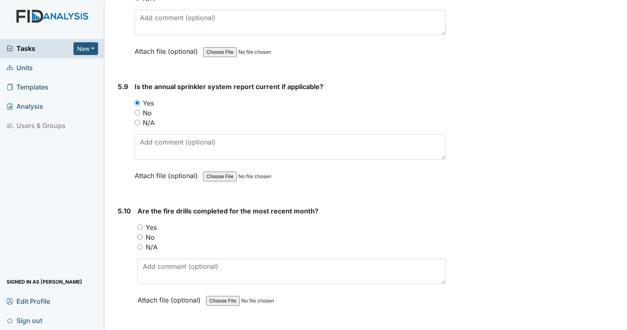
drag, startPoint x: 138, startPoint y: 211, endPoint x: 141, endPoint y: 215, distance: 4.9
click at [141, 232] on div "No" at bounding box center [291, 237] width 308 height 10
click at [141, 234] on input "No" at bounding box center [139, 236] width 5 height 5
radio input "true"
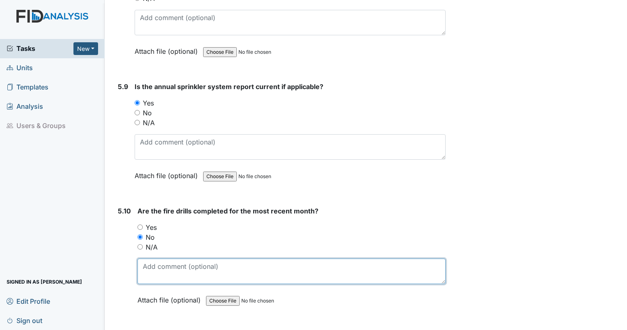
click at [156, 259] on textarea at bounding box center [291, 271] width 308 height 25
type textarea "none for August"
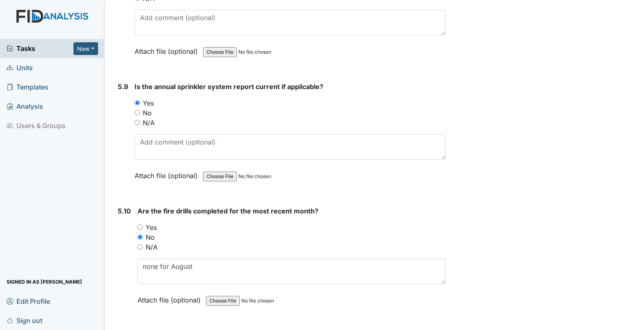
click at [137, 327] on main "Inspection: Coordinator Random ID: #00011250 Open Autosaving... Location: Minut…" at bounding box center [366, 165] width 522 height 330
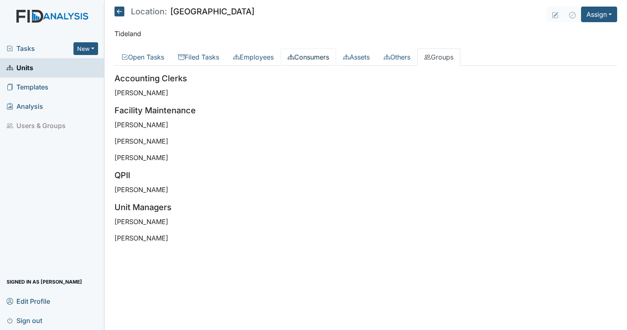
click at [325, 60] on link "Consumers" at bounding box center [308, 56] width 55 height 17
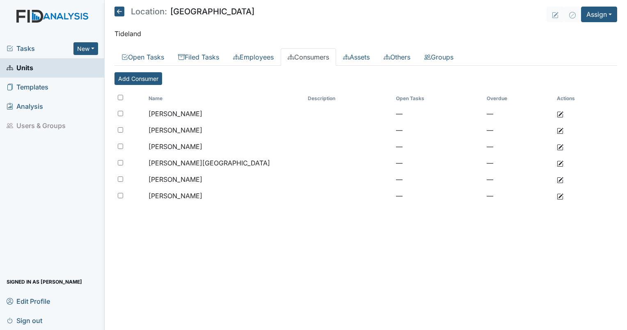
click at [38, 74] on link "Units" at bounding box center [52, 67] width 105 height 19
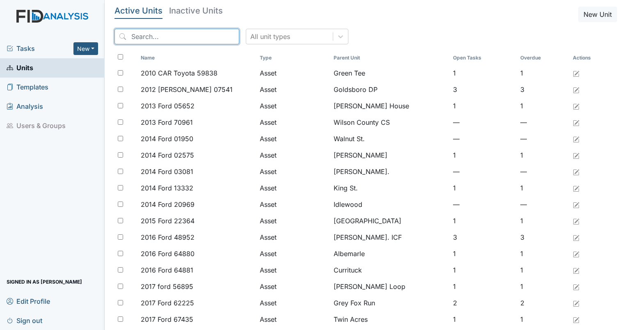
click at [159, 32] on input "search" at bounding box center [176, 37] width 125 height 16
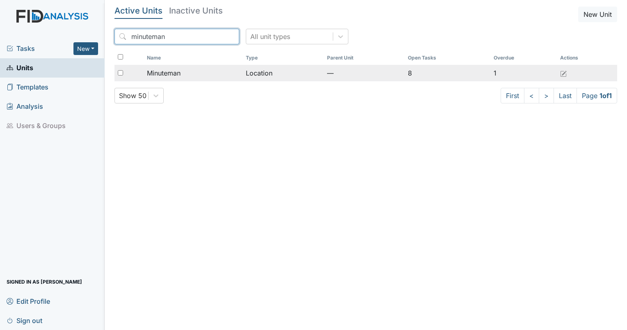
type input "minuteman"
click at [167, 80] on td "Minuteman" at bounding box center [193, 73] width 99 height 16
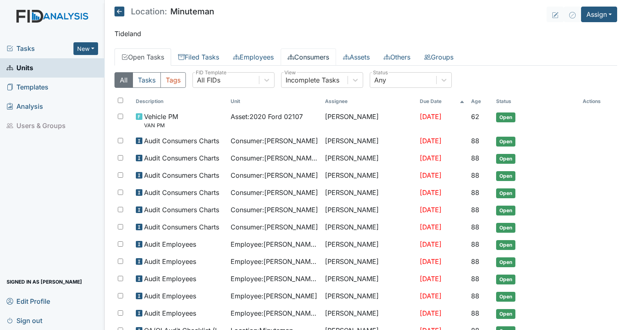
click at [306, 57] on link "Consumers" at bounding box center [308, 56] width 55 height 17
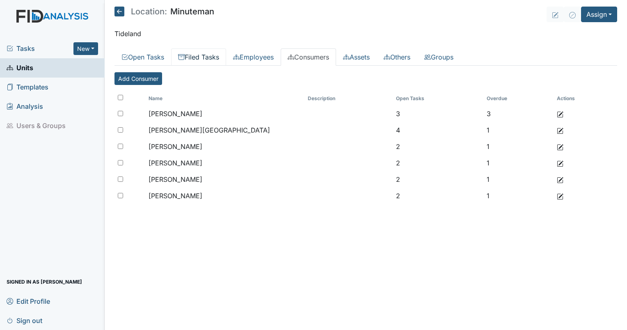
click at [199, 56] on link "Filed Tasks" at bounding box center [198, 56] width 55 height 17
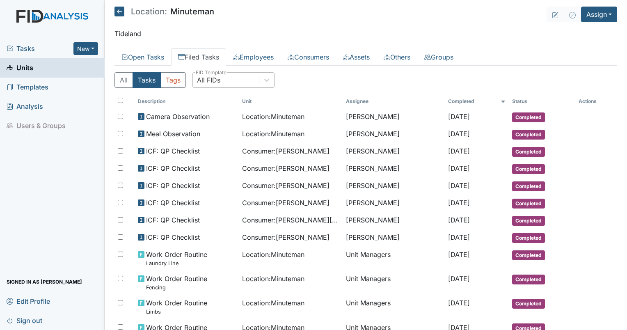
click at [226, 83] on div "All FIDs" at bounding box center [226, 80] width 66 height 15
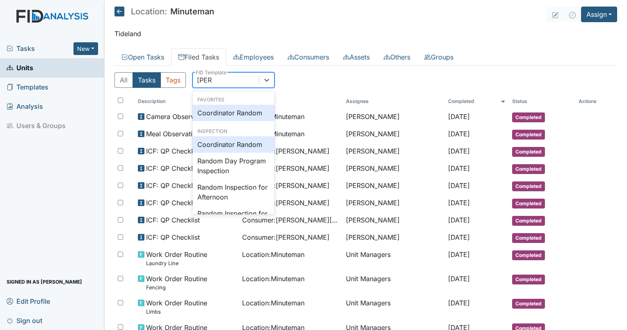
type input "random"
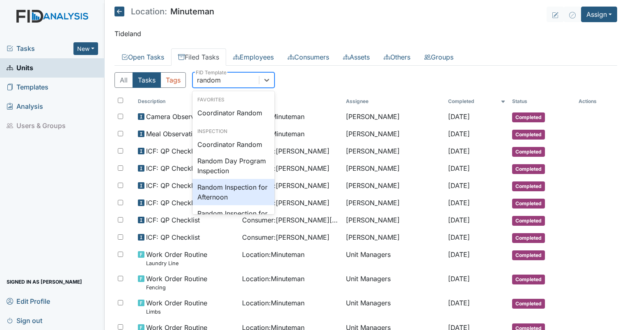
click at [238, 189] on div "Random Inspection for Afternoon" at bounding box center [233, 192] width 82 height 26
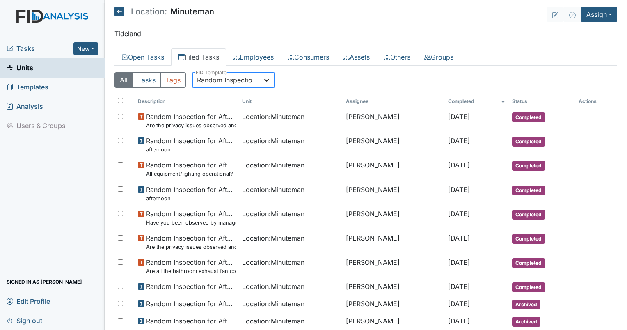
click at [271, 77] on div at bounding box center [266, 80] width 15 height 15
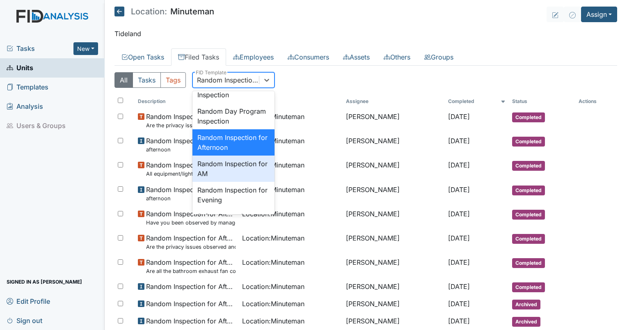
scroll to position [747, 0]
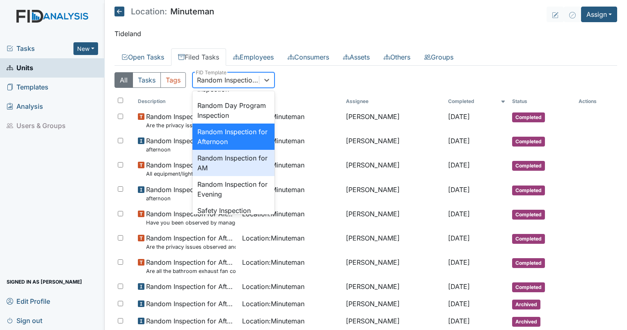
click at [240, 176] on div "Random Inspection for AM" at bounding box center [233, 163] width 82 height 26
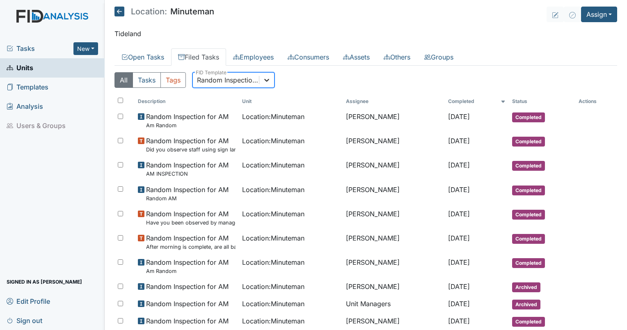
click at [269, 82] on icon at bounding box center [267, 80] width 8 height 8
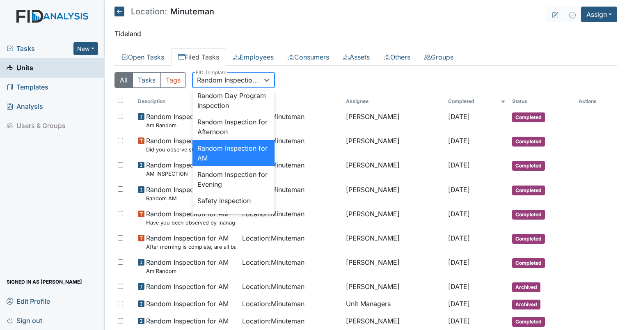
scroll to position [773, 0]
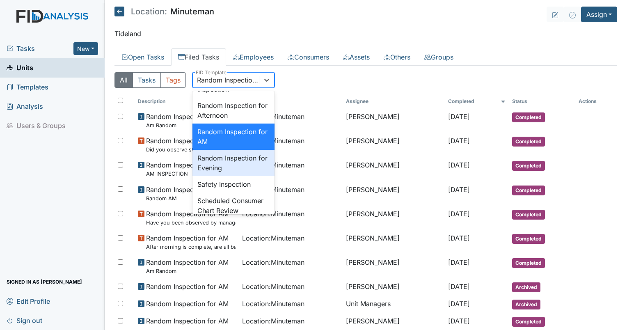
click at [225, 176] on div "Random Inspection for Evening" at bounding box center [233, 163] width 82 height 26
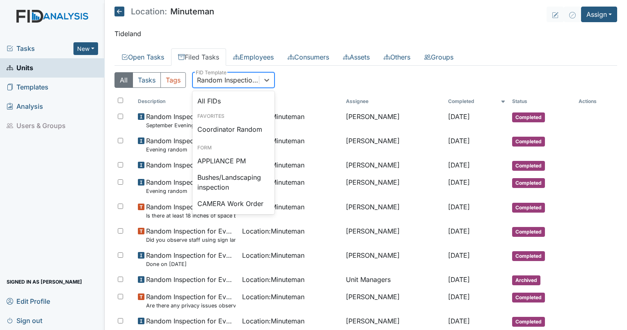
click at [210, 77] on div "Random Inspection for Evening" at bounding box center [228, 80] width 63 height 10
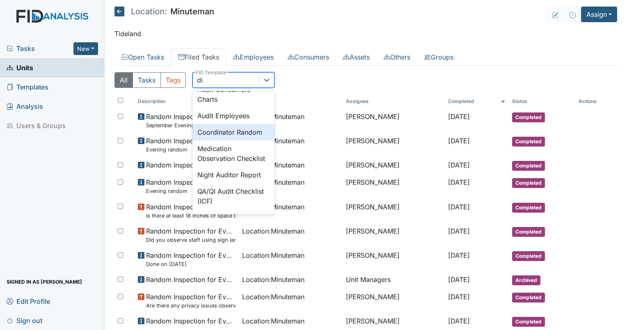
scroll to position [0, 0]
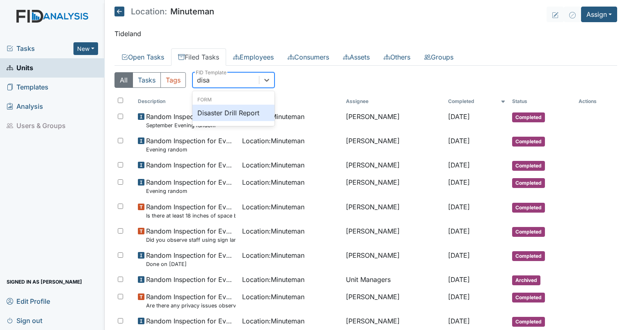
type input "disas"
click at [217, 107] on div "Disaster Drill Report" at bounding box center [233, 113] width 82 height 16
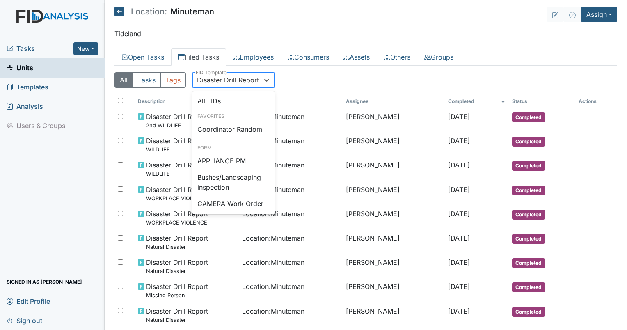
scroll to position [46, 0]
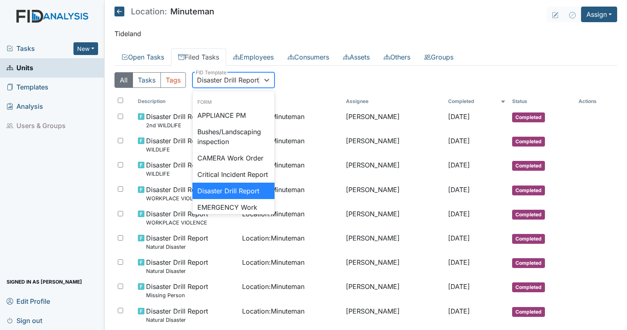
click at [225, 82] on div "Disaster Drill Report" at bounding box center [228, 80] width 62 height 10
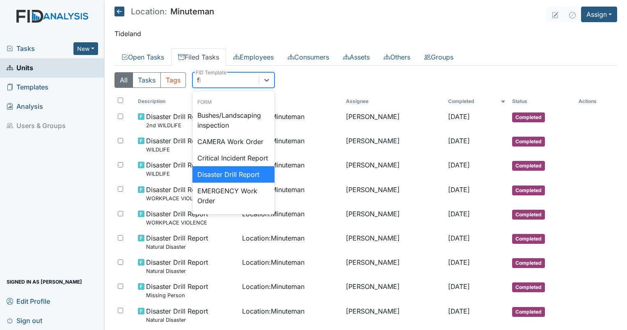
scroll to position [0, 0]
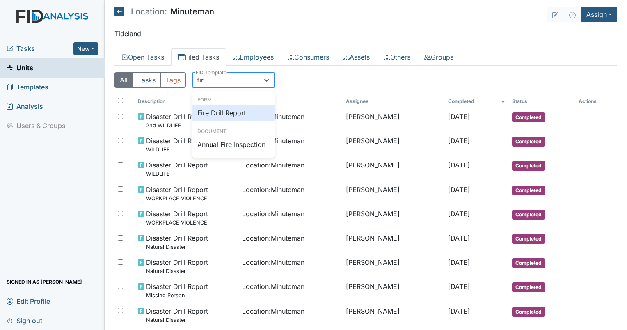
type input "fire"
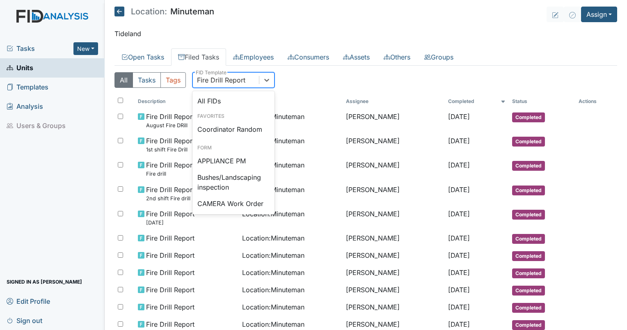
click at [222, 82] on div "Fire Drill Report" at bounding box center [221, 80] width 48 height 10
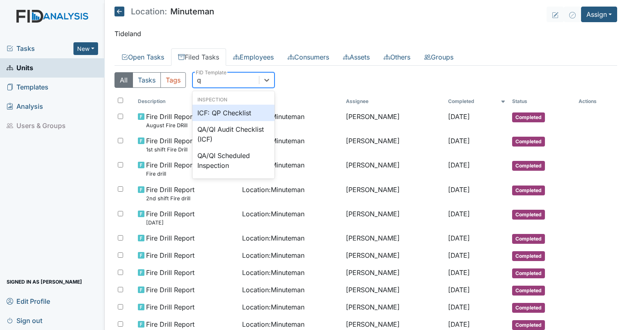
type input "qp"
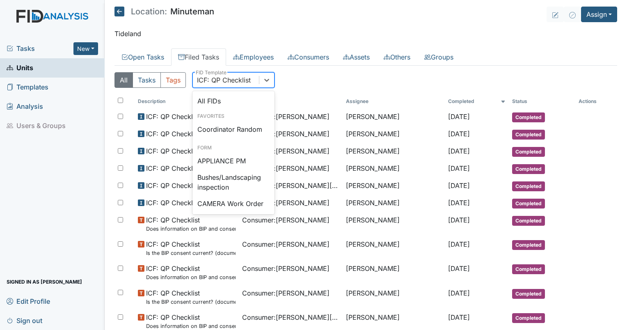
click at [215, 80] on div "ICF: QP Checklist" at bounding box center [224, 80] width 54 height 10
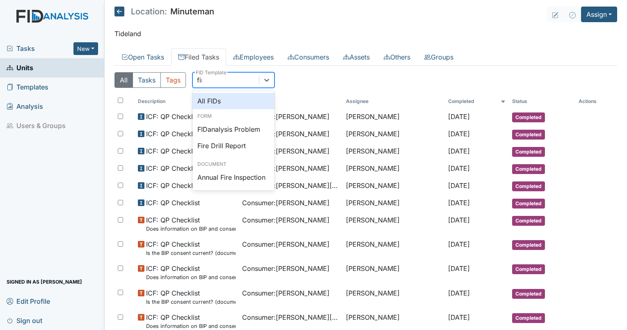
type input "fire"
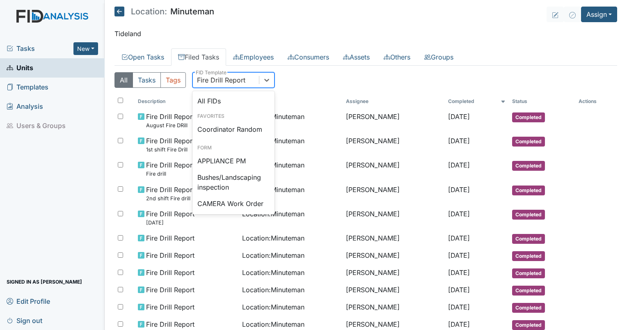
click at [215, 77] on div "Fire Drill Report" at bounding box center [221, 80] width 48 height 10
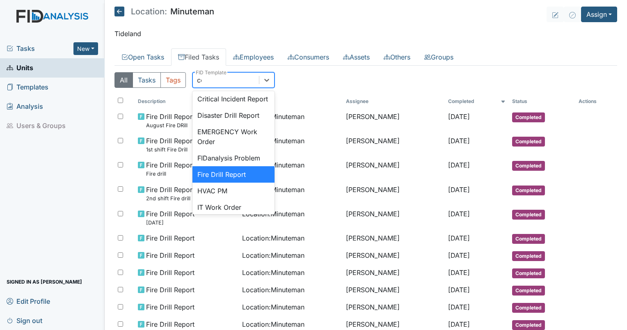
scroll to position [32, 0]
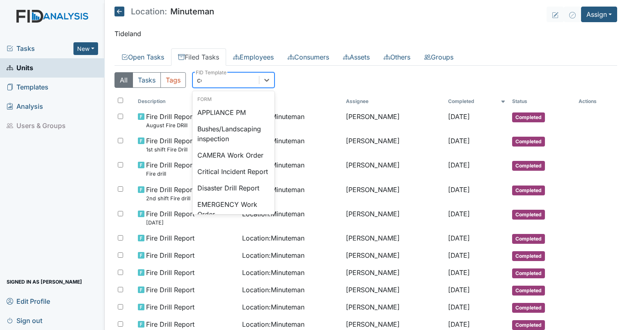
type input "coo"
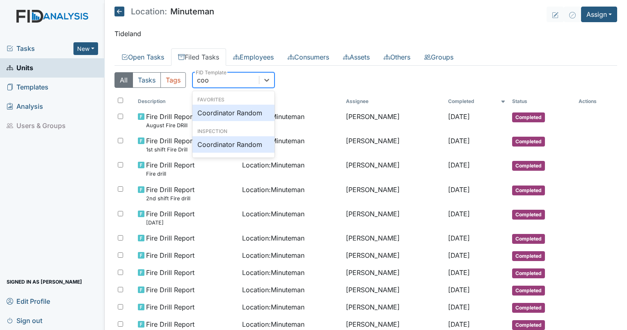
scroll to position [0, 0]
click at [230, 110] on div "Coordinator Random" at bounding box center [233, 113] width 82 height 16
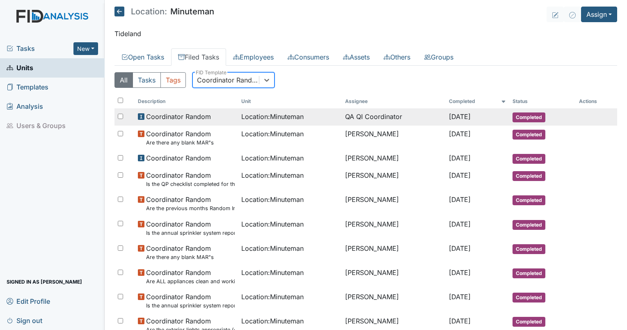
click at [342, 114] on td "QA QI Coordinator" at bounding box center [394, 116] width 104 height 17
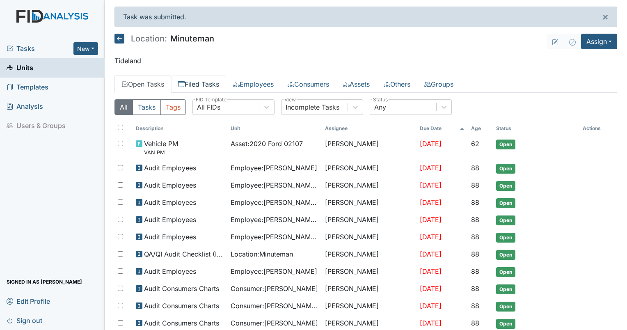
click at [202, 81] on link "Filed Tasks" at bounding box center [198, 84] width 55 height 17
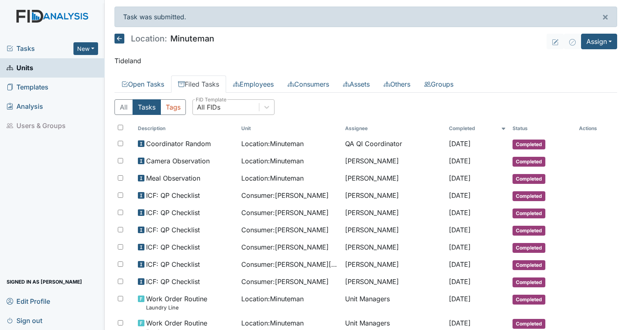
click at [220, 108] on div "All FIDs" at bounding box center [208, 107] width 23 height 10
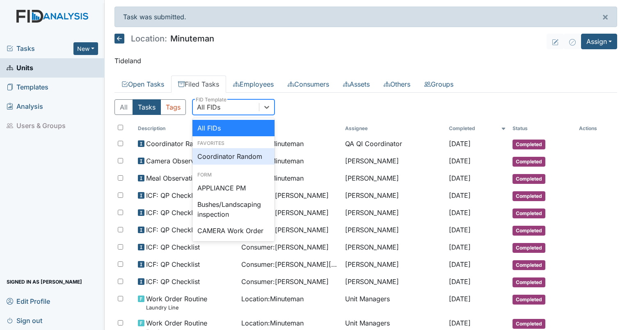
click at [227, 156] on div "Coordinator Random" at bounding box center [233, 156] width 82 height 16
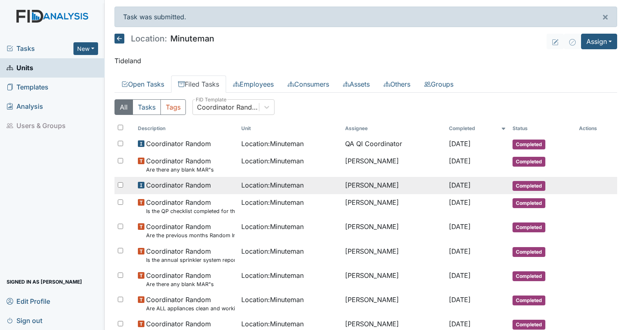
click at [269, 180] on span "Location : Minuteman" at bounding box center [272, 185] width 62 height 10
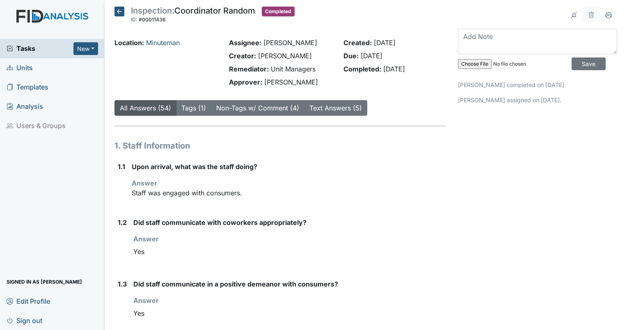
click at [125, 200] on div "1.1" at bounding box center [121, 183] width 7 height 43
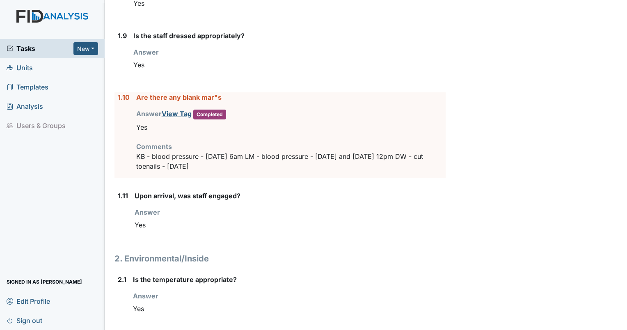
scroll to position [618, 0]
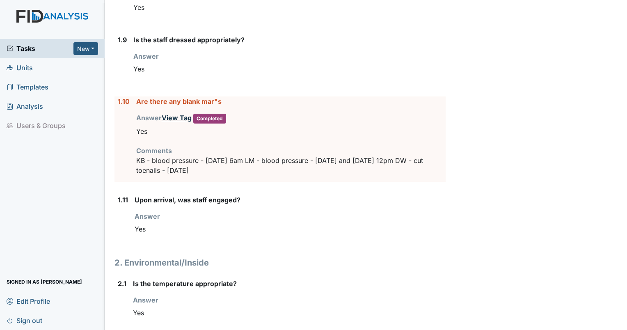
click at [171, 115] on link "View Tag" at bounding box center [177, 118] width 30 height 8
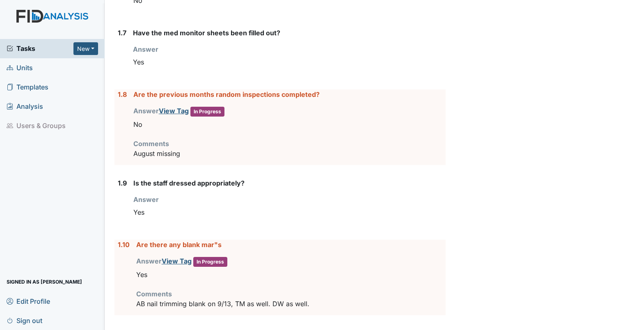
scroll to position [522, 0]
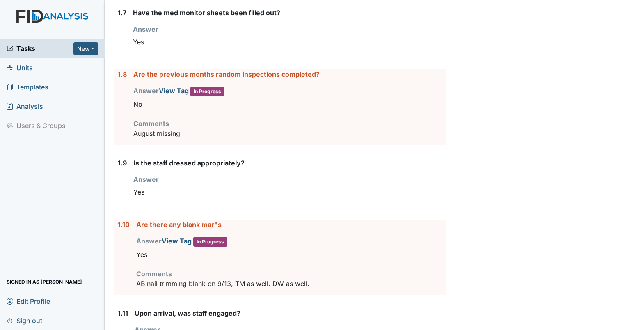
click at [119, 41] on div "1.7" at bounding box center [122, 32] width 9 height 48
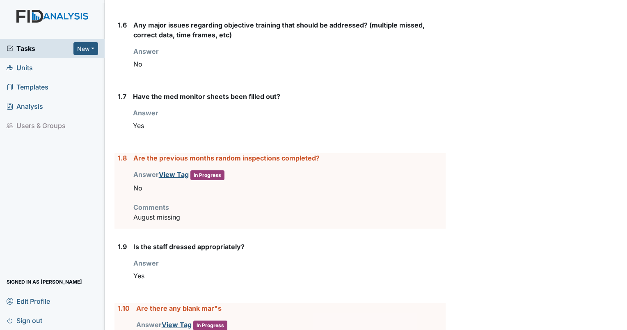
scroll to position [494, 0]
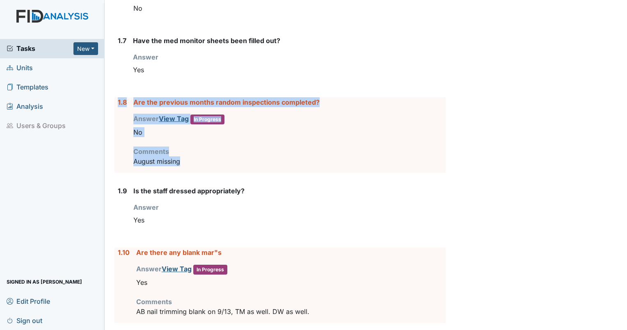
drag, startPoint x: 195, startPoint y: 159, endPoint x: 116, endPoint y: 98, distance: 99.8
click at [116, 98] on div "1.8 Are the previous months random inspections completed? Answer View Tag In Pr…" at bounding box center [279, 135] width 331 height 76
drag, startPoint x: 116, startPoint y: 98, endPoint x: 157, endPoint y: 106, distance: 42.2
copy div "1.8 Are the previous months random inspections completed? Answer View Tag In Pr…"
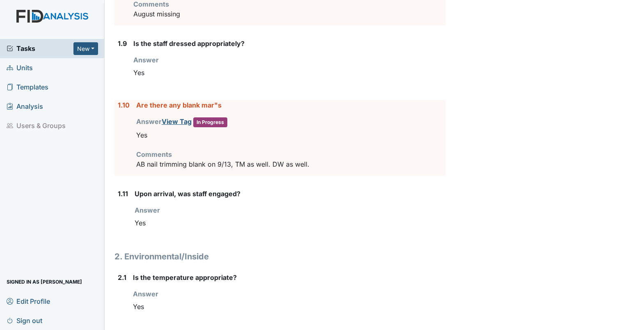
scroll to position [649, 0]
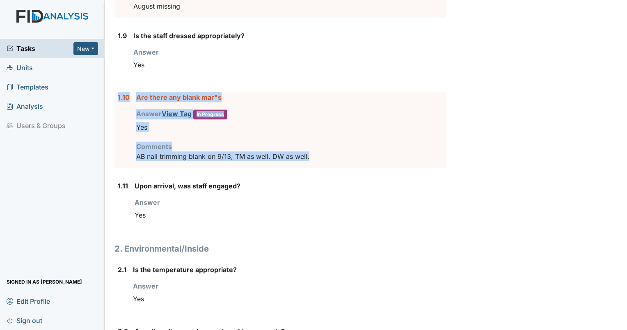
drag, startPoint x: 316, startPoint y: 154, endPoint x: 114, endPoint y: 94, distance: 210.0
click at [114, 94] on div "1.10 Are there any blank mar"s Answer View Tag In Progress You must select one …" at bounding box center [279, 130] width 331 height 76
drag, startPoint x: 114, startPoint y: 94, endPoint x: 142, endPoint y: 96, distance: 27.2
copy div "1.10 Are there any blank mar"s Answer View Tag In Progress You must select one …"
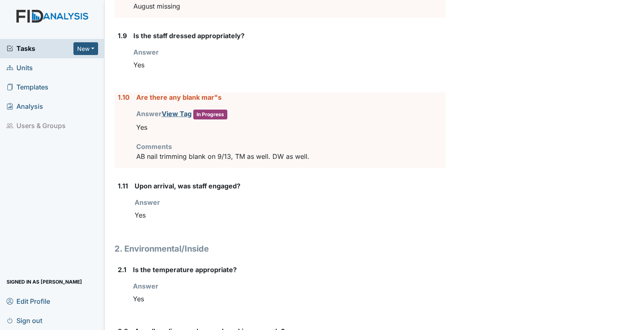
click at [121, 194] on div "1.11" at bounding box center [123, 205] width 10 height 48
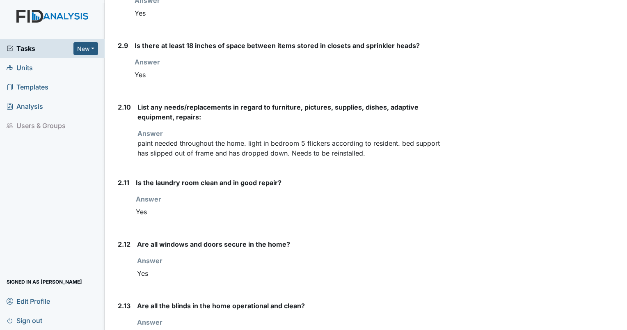
scroll to position [1402, 0]
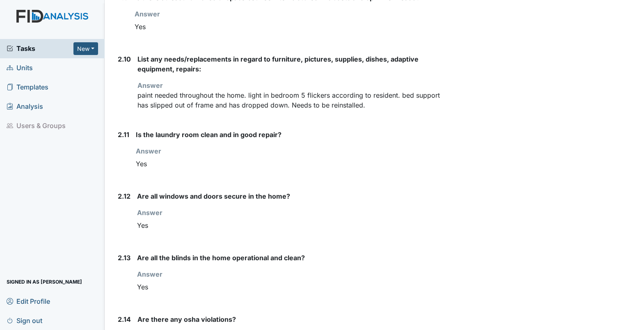
click at [364, 95] on p "paint needed throughout the home. light in bedroom 5 flickers according to resi…" at bounding box center [291, 100] width 308 height 20
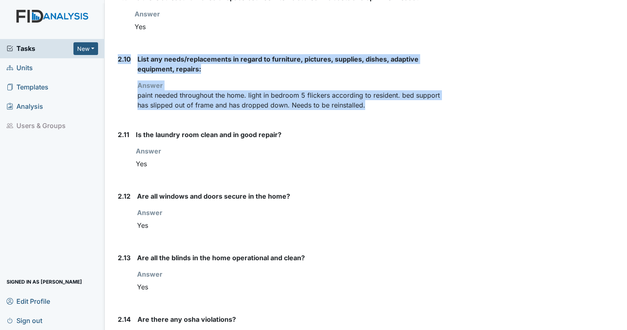
drag, startPoint x: 366, startPoint y: 101, endPoint x: 110, endPoint y: 56, distance: 259.5
drag, startPoint x: 110, startPoint y: 56, endPoint x: 159, endPoint y: 59, distance: 49.3
copy div "2.10 List any needs/replacements in regard to furniture, pictures, supplies, di…"
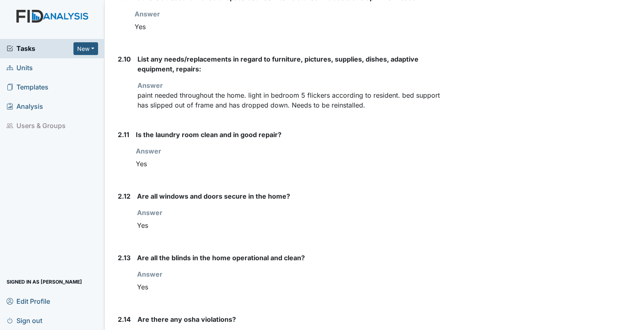
click at [129, 235] on div "2.12" at bounding box center [124, 215] width 13 height 48
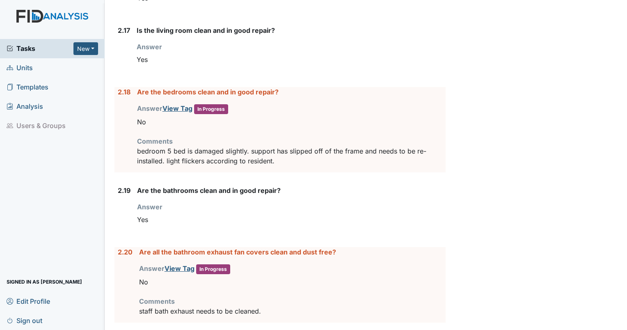
scroll to position [1879, 0]
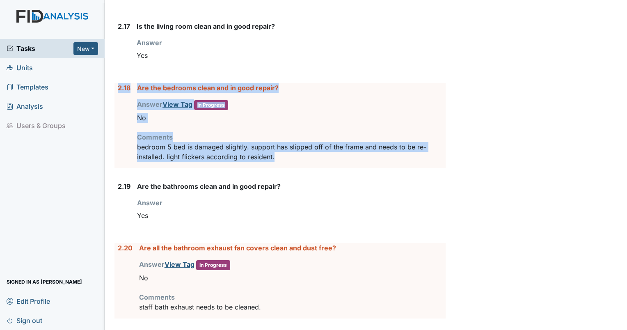
drag, startPoint x: 282, startPoint y: 153, endPoint x: 109, endPoint y: 88, distance: 185.1
click at [109, 88] on div "Inspection: Coordinator Random ID: #00011250 Completed Autosaving... Location: …" at bounding box center [279, 11] width 343 height 3768
drag, startPoint x: 109, startPoint y: 88, endPoint x: 153, endPoint y: 87, distance: 44.3
copy div "2.18 Are the bedrooms clean and in good repair? Answer View Tag In Progress You…"
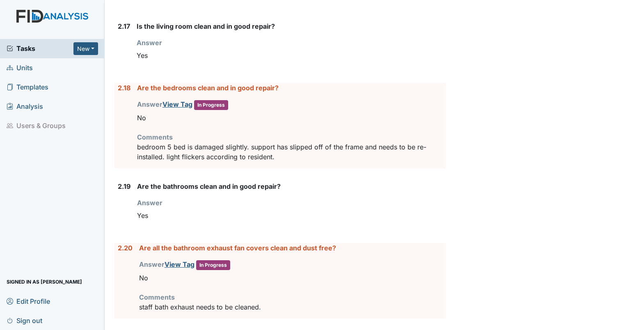
click at [112, 212] on div "Inspection: Coordinator Random ID: #00011250 Completed Autosaving... Location: …" at bounding box center [279, 11] width 343 height 3768
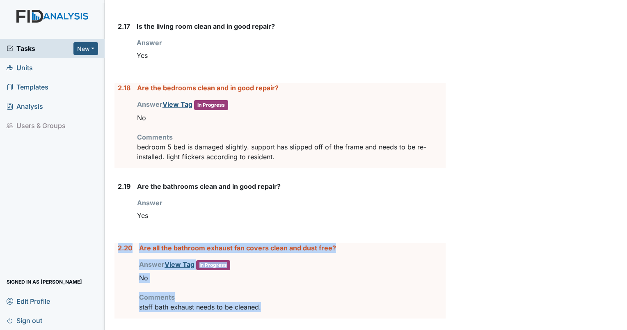
drag, startPoint x: 272, startPoint y: 297, endPoint x: 110, endPoint y: 238, distance: 172.4
click at [110, 238] on div "Inspection: Coordinator Random ID: #00011250 Completed Autosaving... Location: …" at bounding box center [279, 11] width 343 height 3768
drag, startPoint x: 110, startPoint y: 238, endPoint x: 158, endPoint y: 243, distance: 47.8
copy div "2.20 Are all the bathroom exhaust fan covers clean and dust free? Answer View T…"
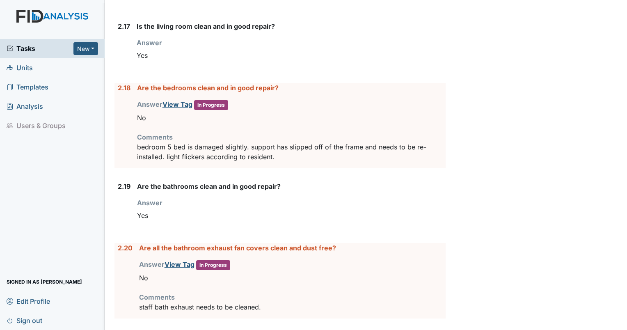
click at [127, 204] on div "2.19" at bounding box center [124, 205] width 13 height 48
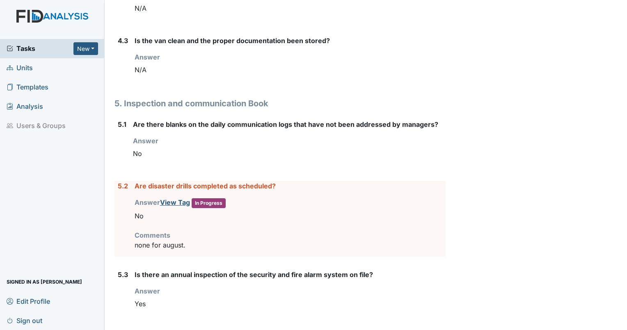
scroll to position [3038, 0]
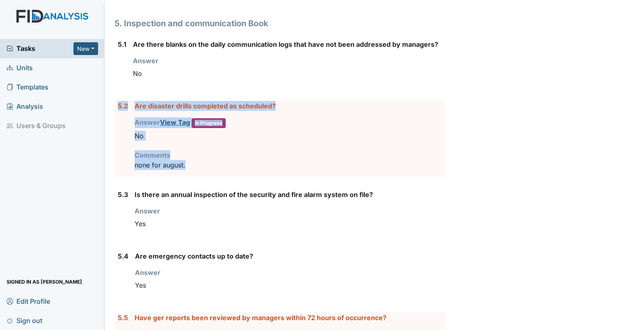
drag, startPoint x: 189, startPoint y: 158, endPoint x: 107, endPoint y: 90, distance: 106.7
click at [107, 90] on main "Inspection: Coordinator Random ID: #00011250 Completed Autosaving... Location: …" at bounding box center [366, 165] width 522 height 330
drag, startPoint x: 107, startPoint y: 90, endPoint x: 140, endPoint y: 96, distance: 33.7
copy div "5.2 Are disaster drills completed as scheduled? Answer View Tag In Progress You…"
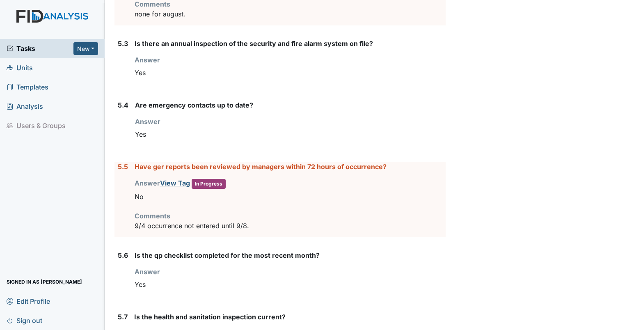
scroll to position [3205, 0]
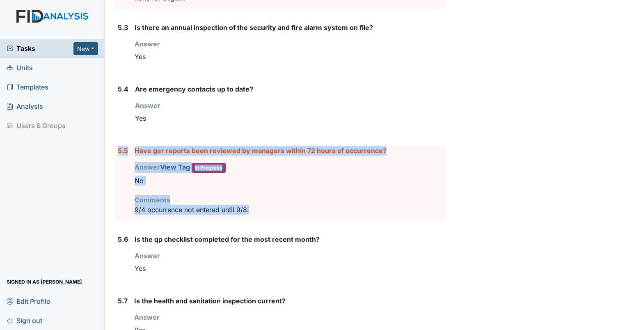
drag, startPoint x: 256, startPoint y: 201, endPoint x: 117, endPoint y: 142, distance: 150.9
click at [117, 146] on div "5.5 Have ger reports been reviewed by managers within 72 hours of occurrence? A…" at bounding box center [279, 184] width 331 height 76
drag, startPoint x: 117, startPoint y: 142, endPoint x: 149, endPoint y: 143, distance: 32.0
copy div "5.5 Have ger reports been reviewed by managers within 72 hours of occurrence? A…"
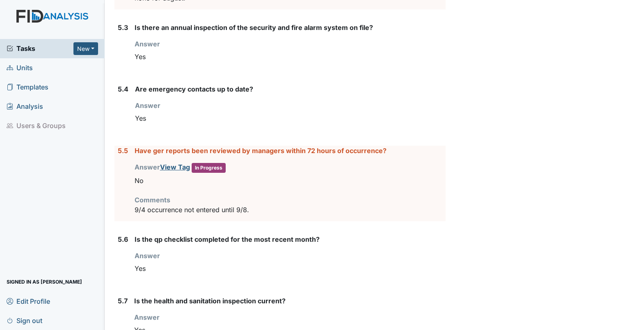
click at [125, 247] on div "5.6" at bounding box center [123, 258] width 10 height 48
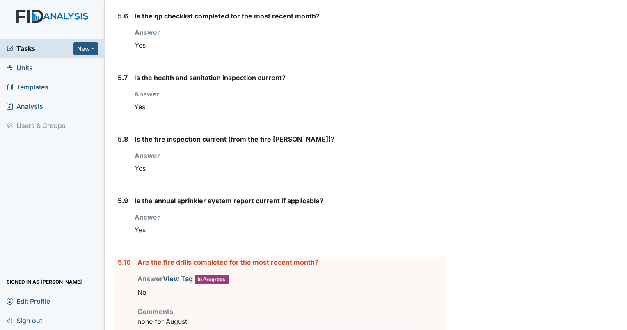
scroll to position [3440, 0]
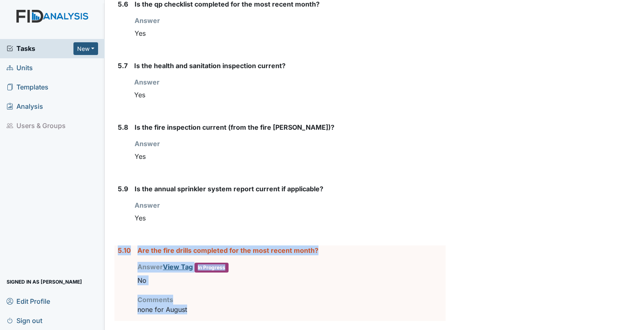
drag, startPoint x: 187, startPoint y: 297, endPoint x: 112, endPoint y: 233, distance: 98.1
drag, startPoint x: 112, startPoint y: 233, endPoint x: 145, endPoint y: 240, distance: 33.6
copy div "5.10 Are the fire drills completed for the most recent month? Answer View Tag I…"
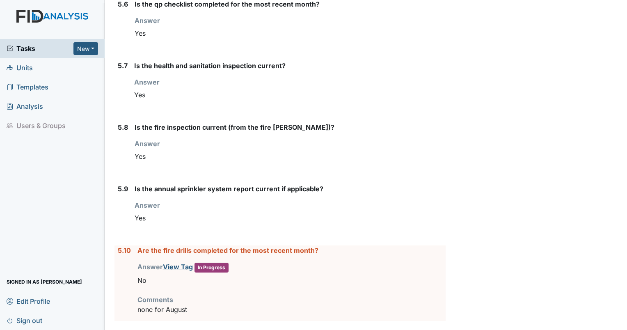
click at [280, 25] on div "Yes" at bounding box center [290, 33] width 311 height 16
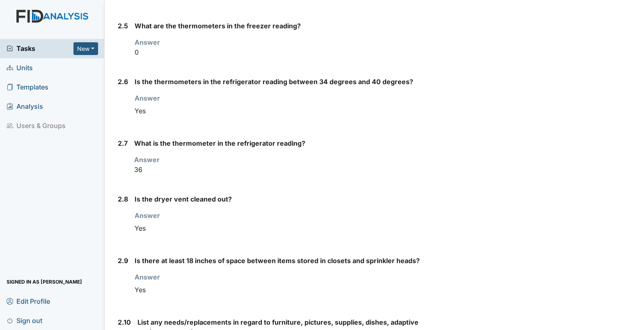
scroll to position [0, 0]
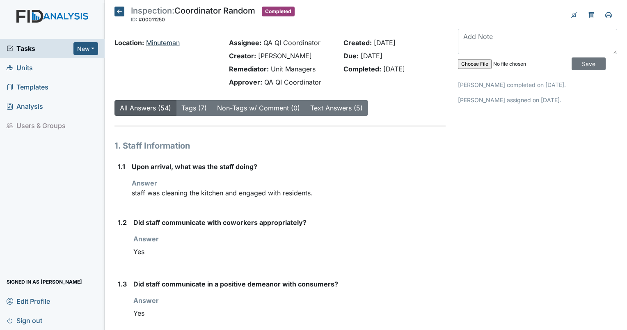
click at [171, 42] on link "Minuteman" at bounding box center [163, 43] width 34 height 8
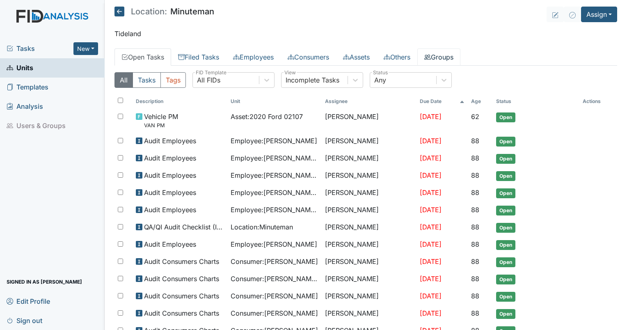
click at [431, 58] on icon at bounding box center [427, 57] width 7 height 5
